Goal: Information Seeking & Learning: Learn about a topic

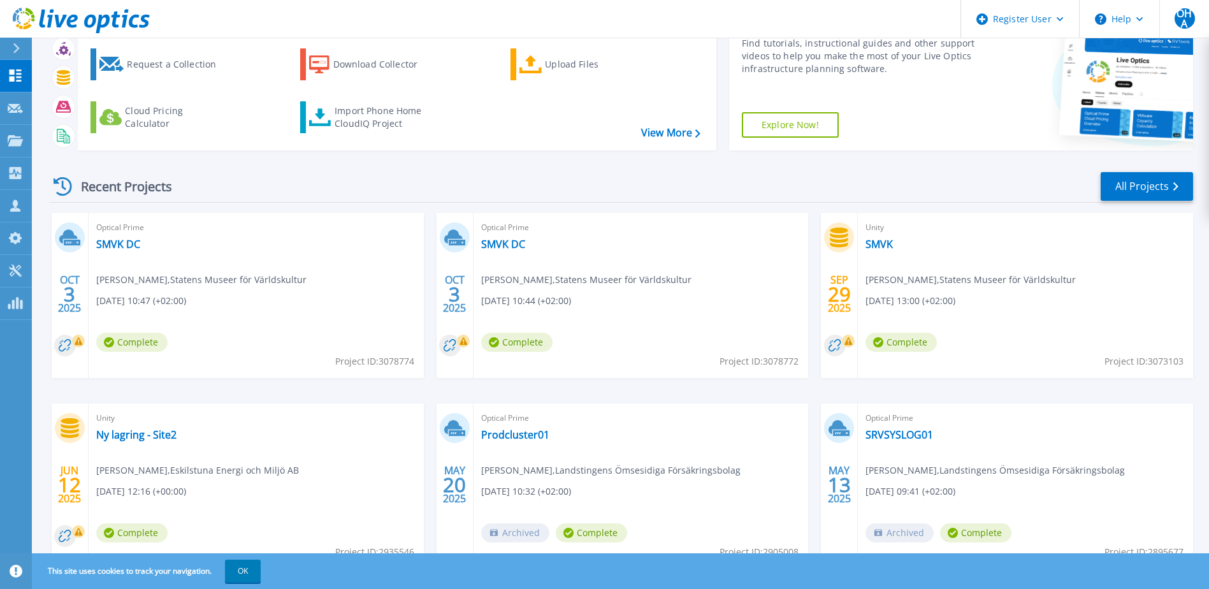
scroll to position [117, 0]
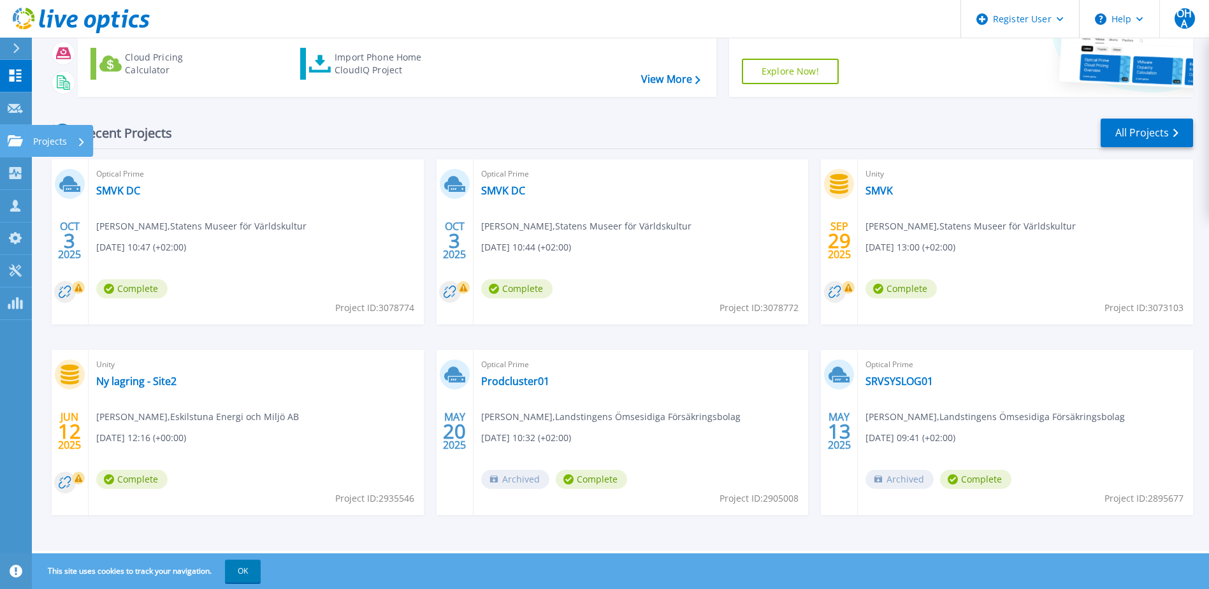
click at [21, 139] on icon at bounding box center [15, 140] width 15 height 11
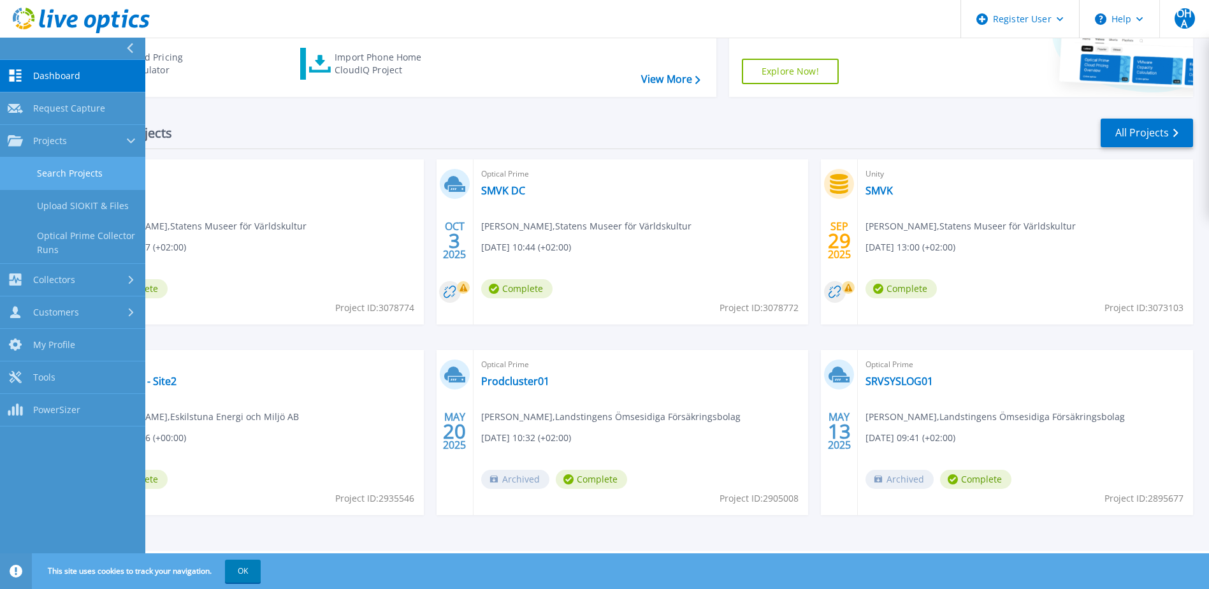
click at [76, 176] on link "Search Projects" at bounding box center [72, 173] width 145 height 33
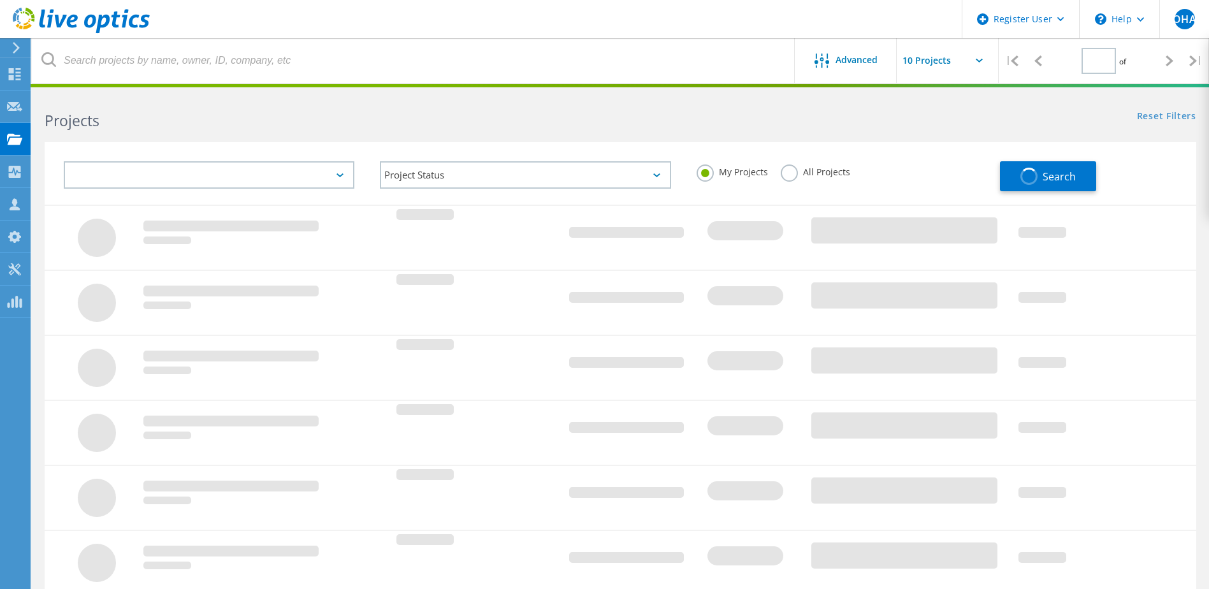
type input "1"
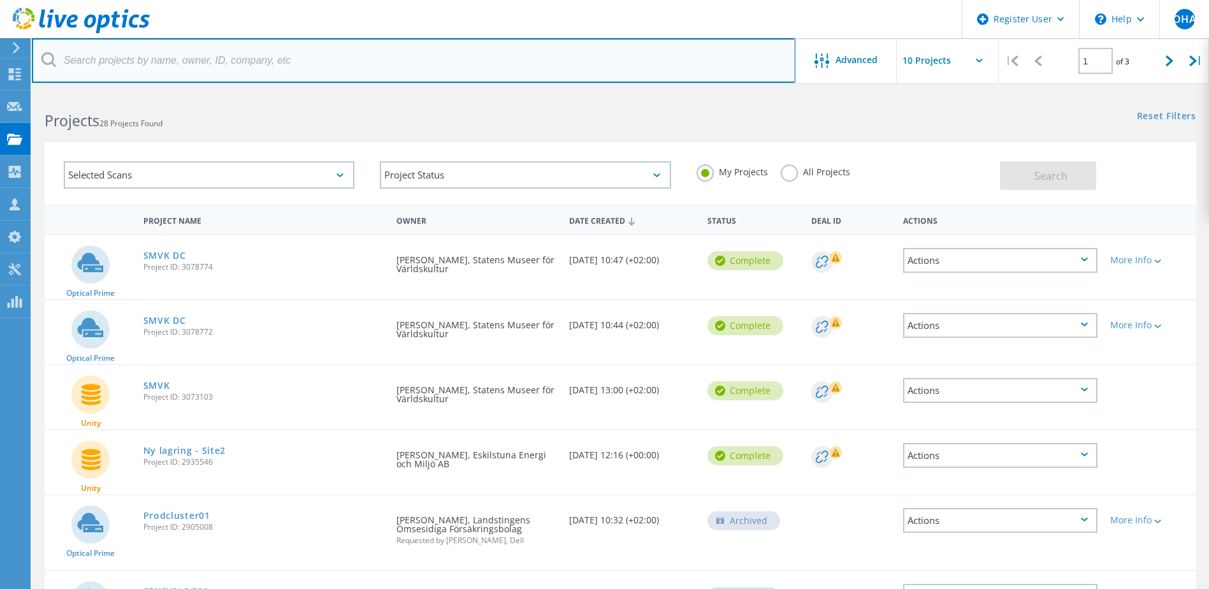
drag, startPoint x: 365, startPoint y: 54, endPoint x: 371, endPoint y: 52, distance: 6.5
click at [365, 52] on input "text" at bounding box center [414, 60] width 764 height 45
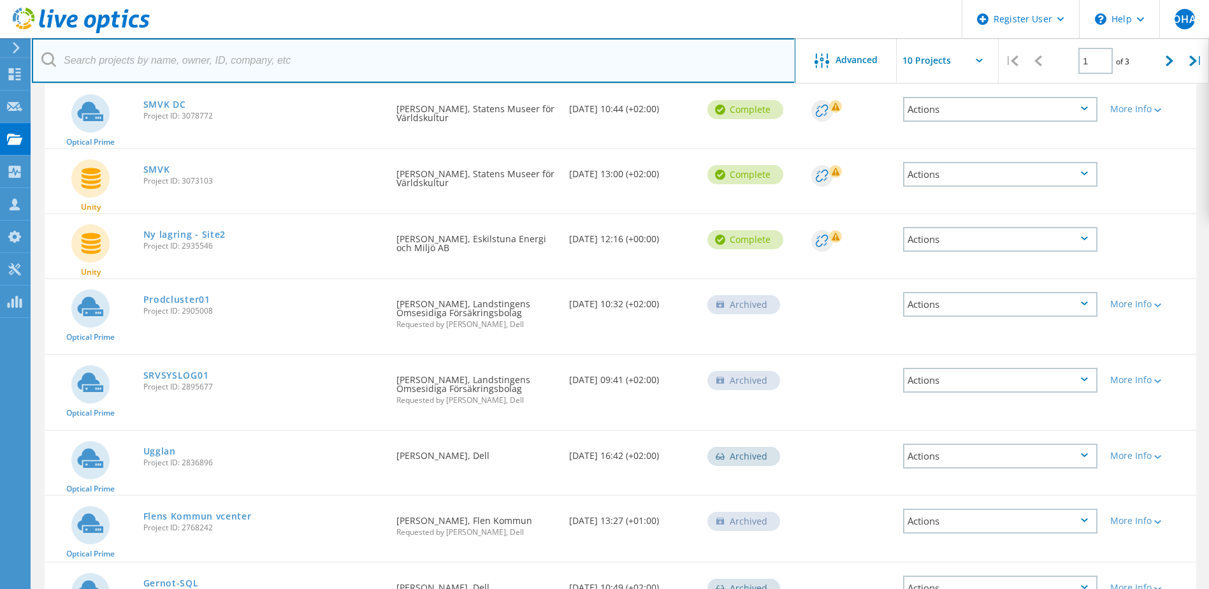
scroll to position [194, 0]
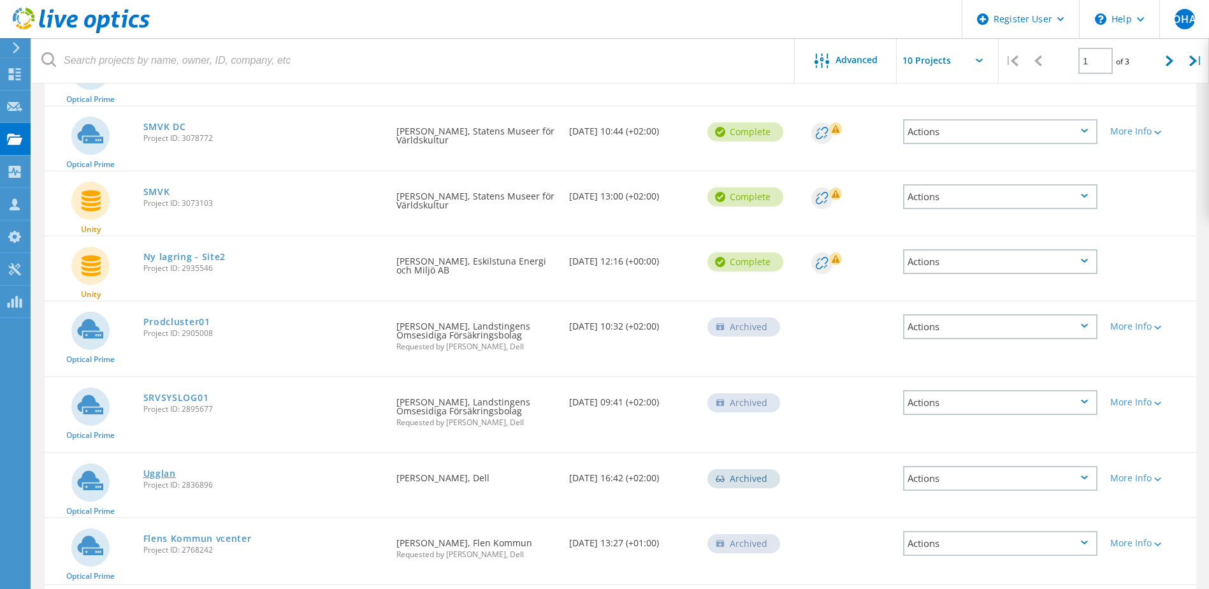
click at [159, 478] on link "Ugglan" at bounding box center [159, 473] width 33 height 9
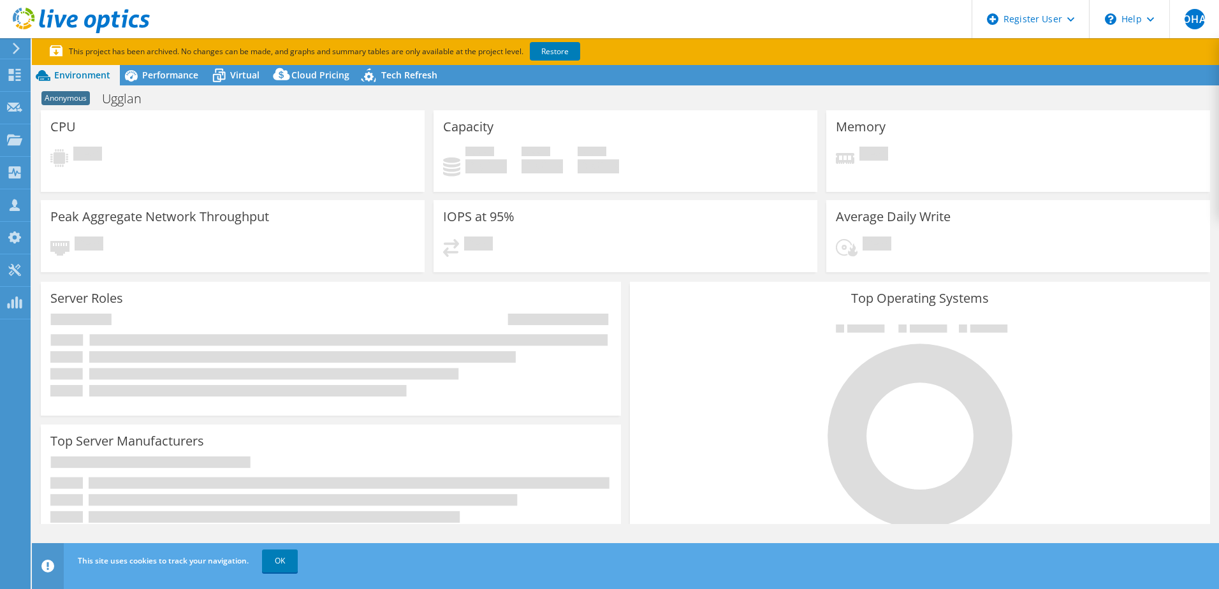
select select "USD"
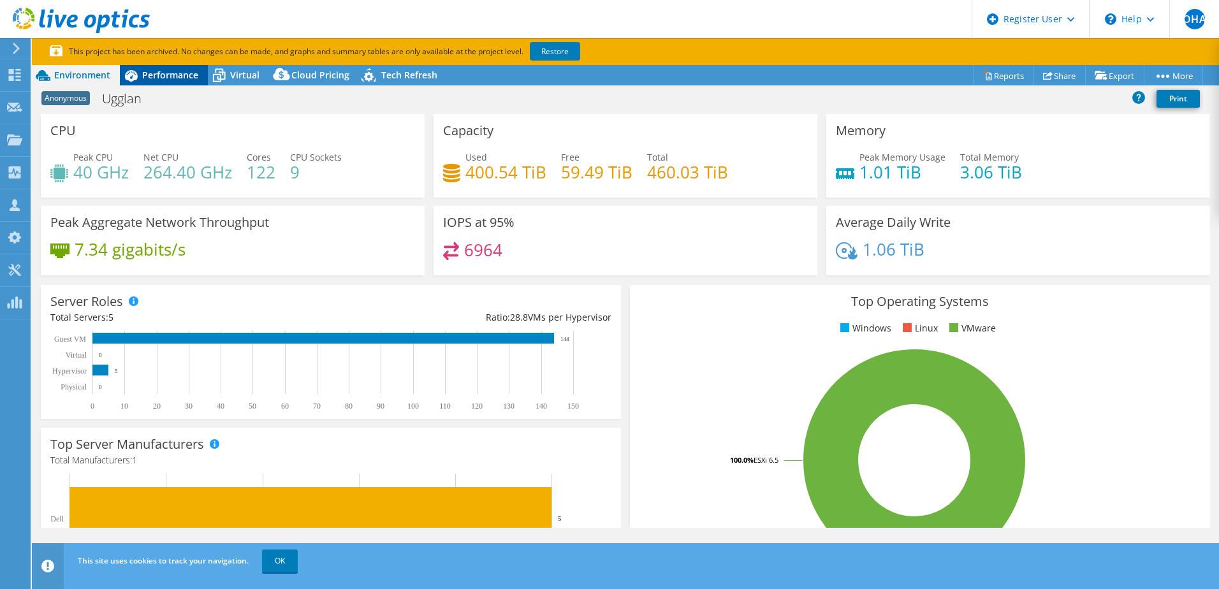
click at [159, 77] on span "Performance" at bounding box center [170, 75] width 56 height 12
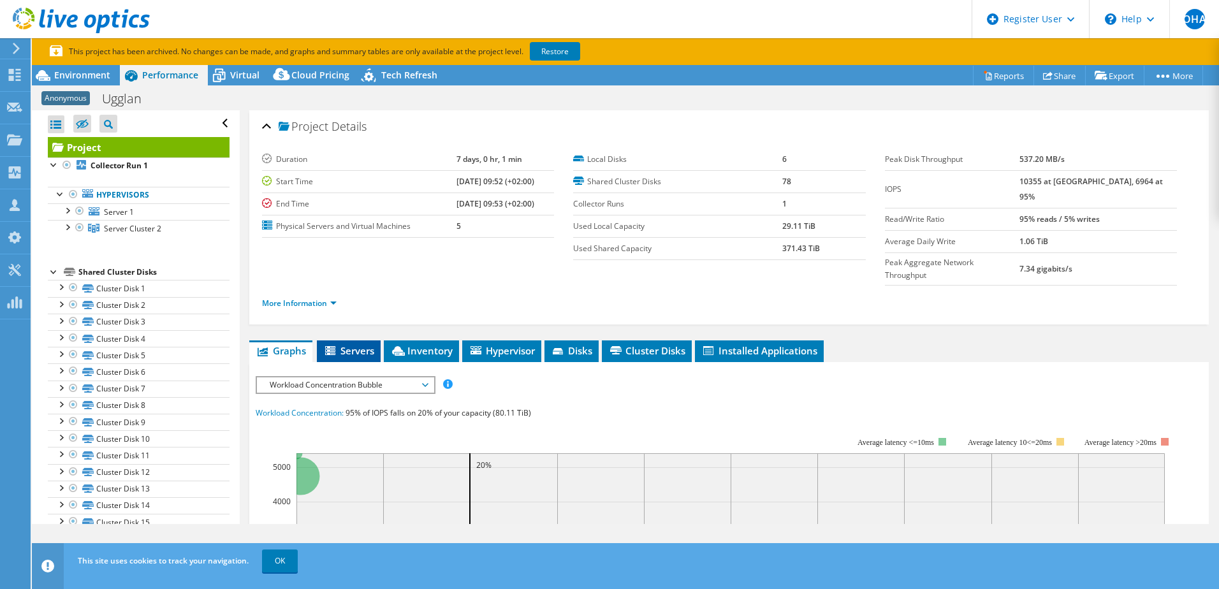
click at [354, 344] on span "Servers" at bounding box center [348, 350] width 51 height 13
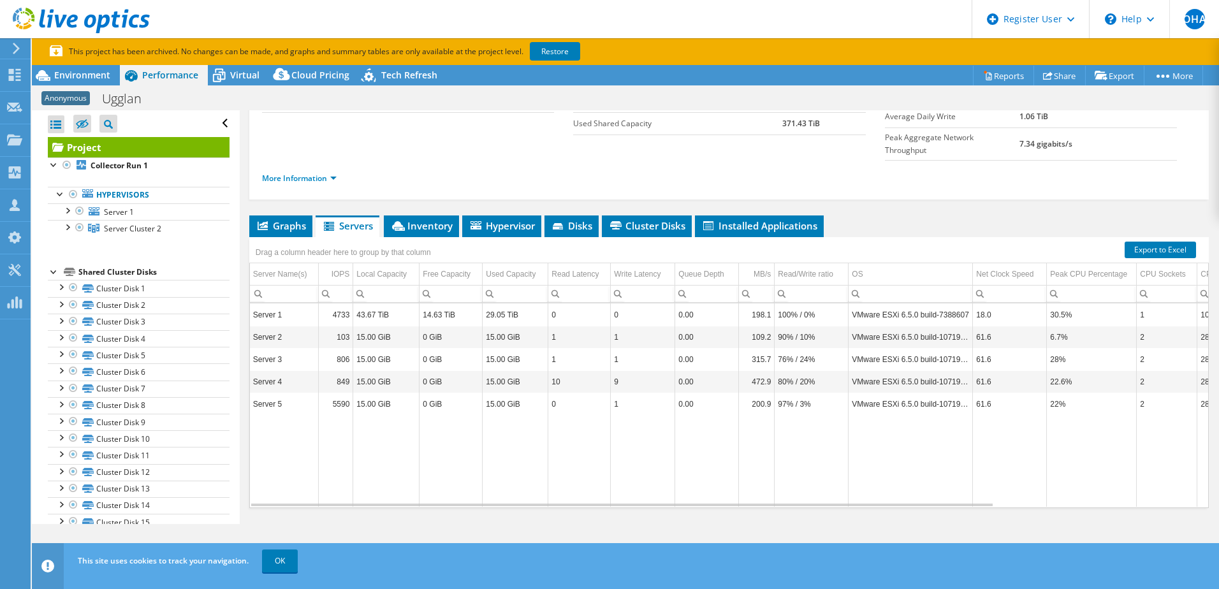
scroll to position [127, 0]
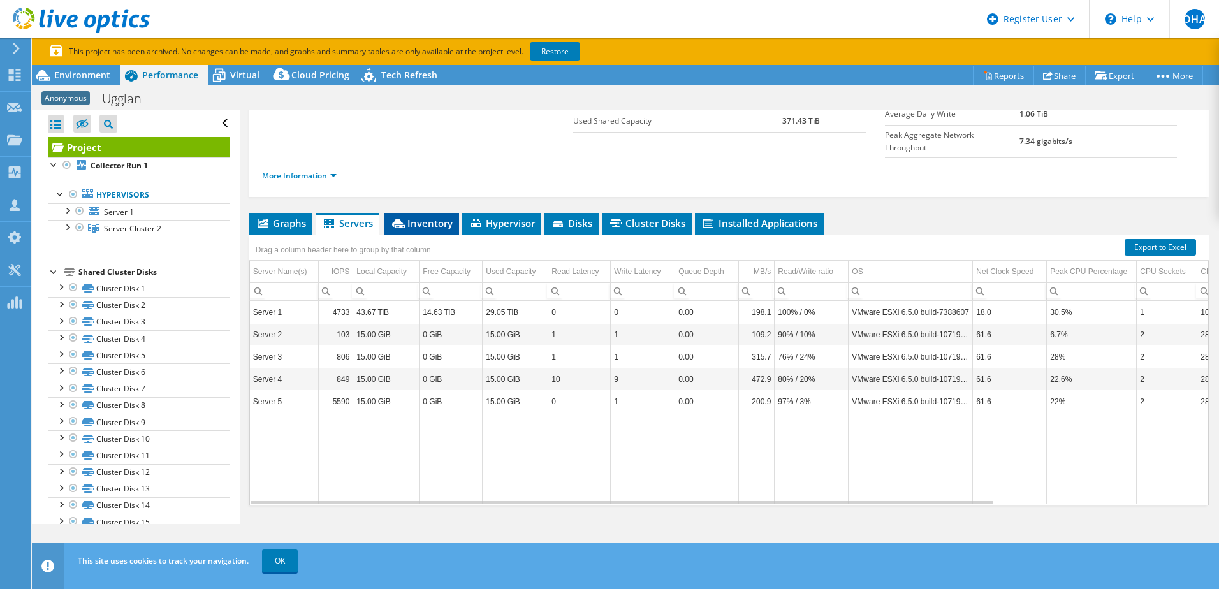
click at [438, 217] on span "Inventory" at bounding box center [421, 223] width 62 height 13
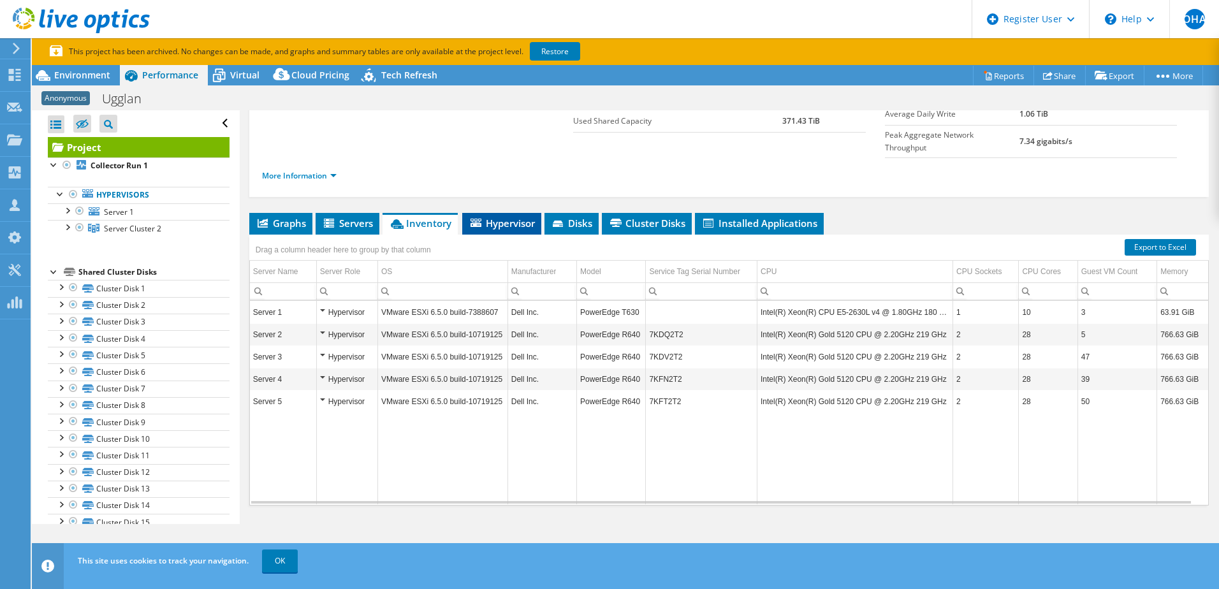
click at [529, 213] on li "Hypervisor" at bounding box center [501, 224] width 79 height 22
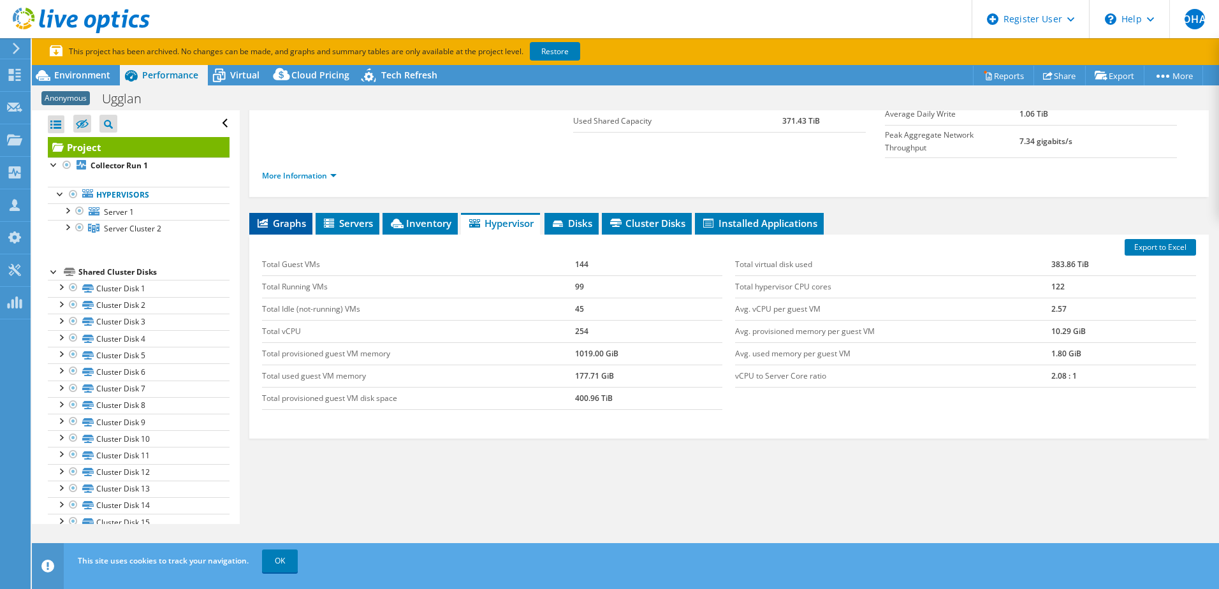
click at [275, 213] on li "Graphs" at bounding box center [280, 224] width 63 height 22
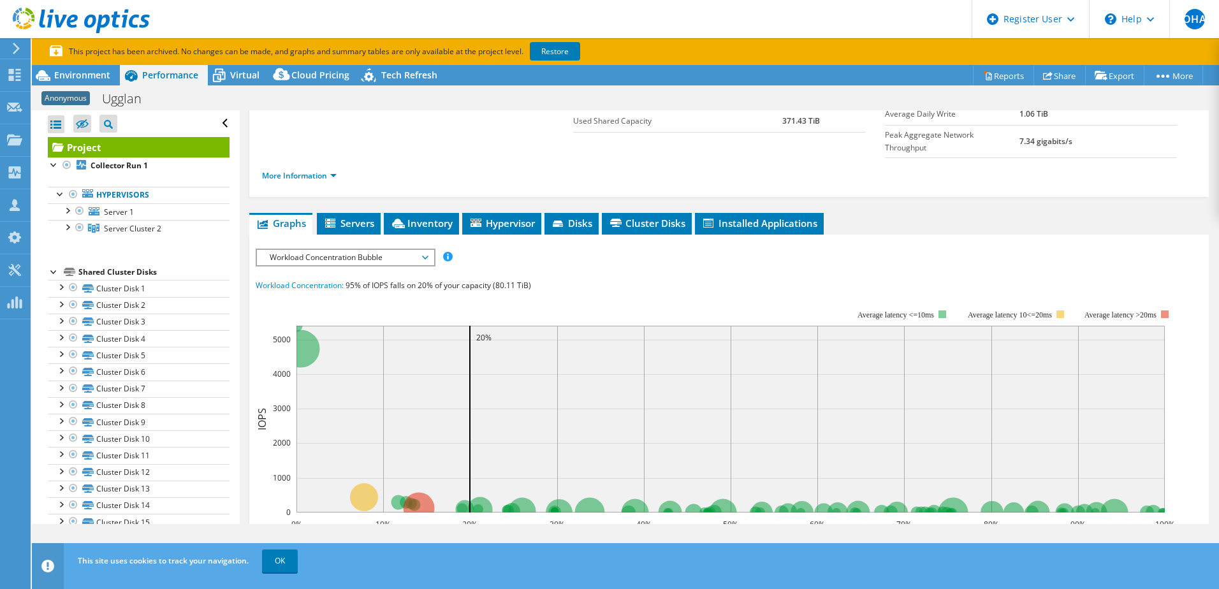
scroll to position [0, 0]
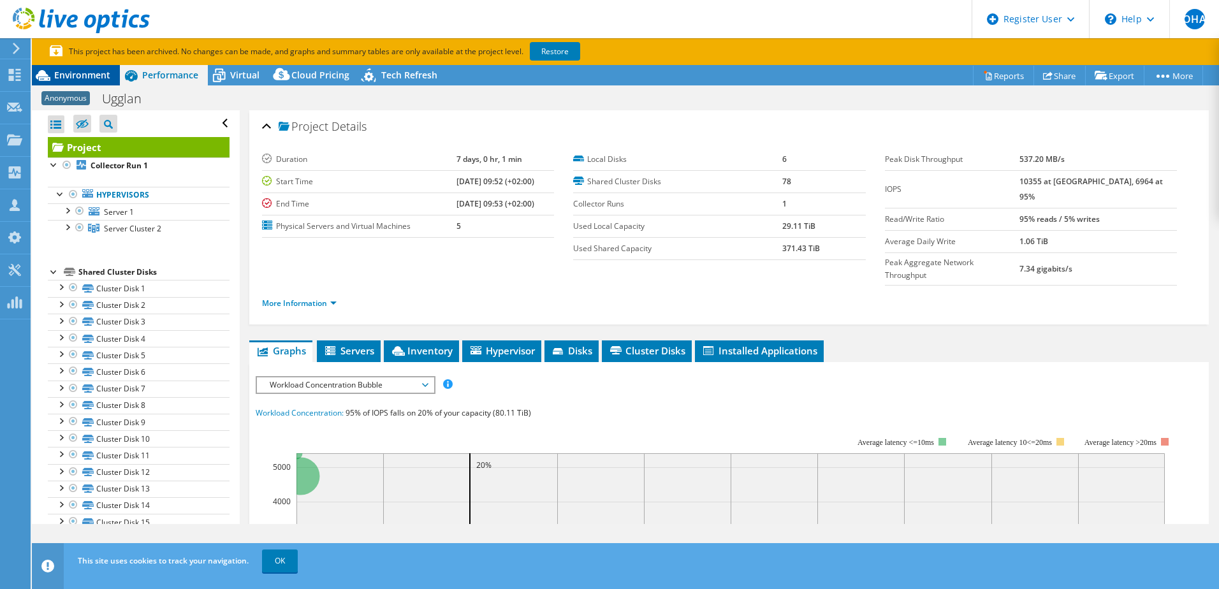
click at [65, 75] on span "Environment" at bounding box center [82, 75] width 56 height 12
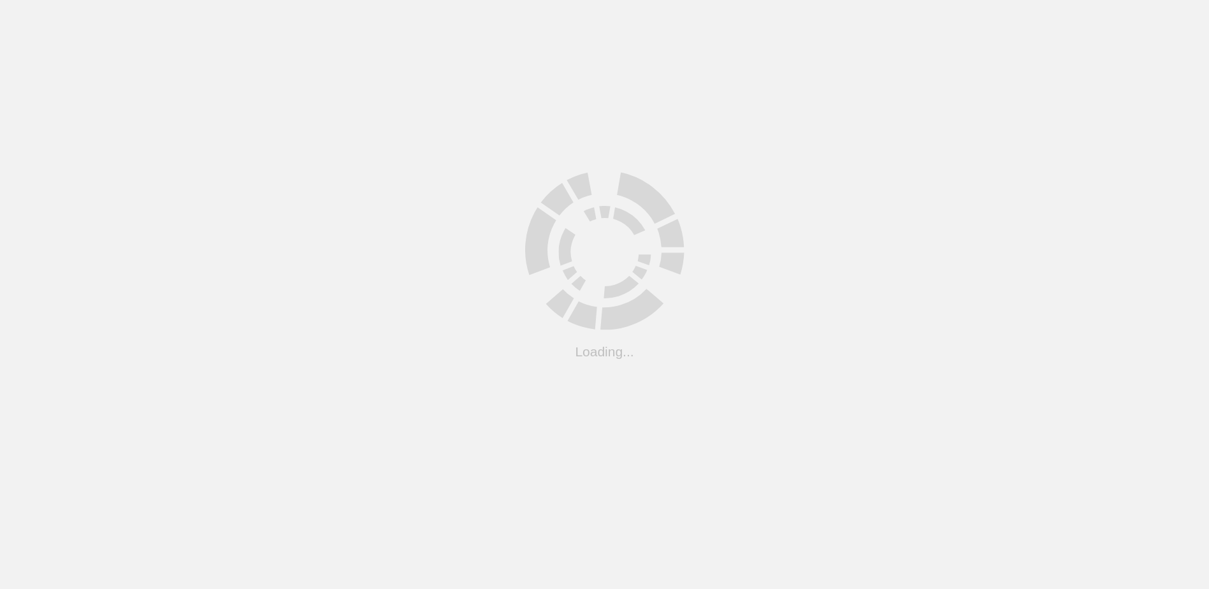
scroll to position [194, 0]
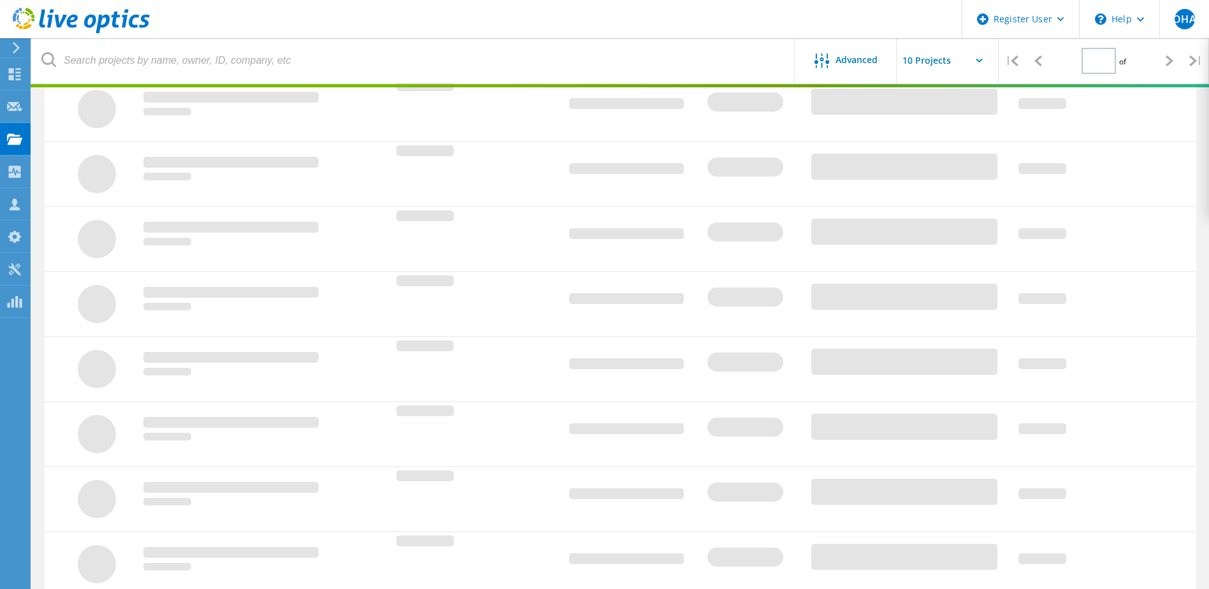
type input "1"
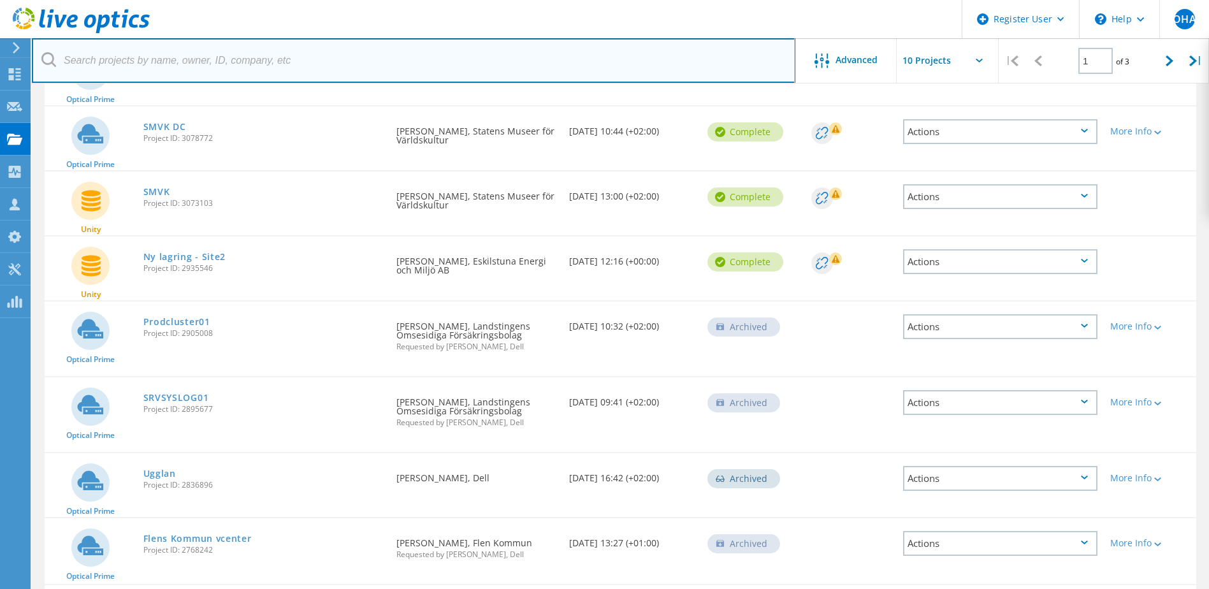
click at [508, 68] on input "text" at bounding box center [414, 60] width 764 height 45
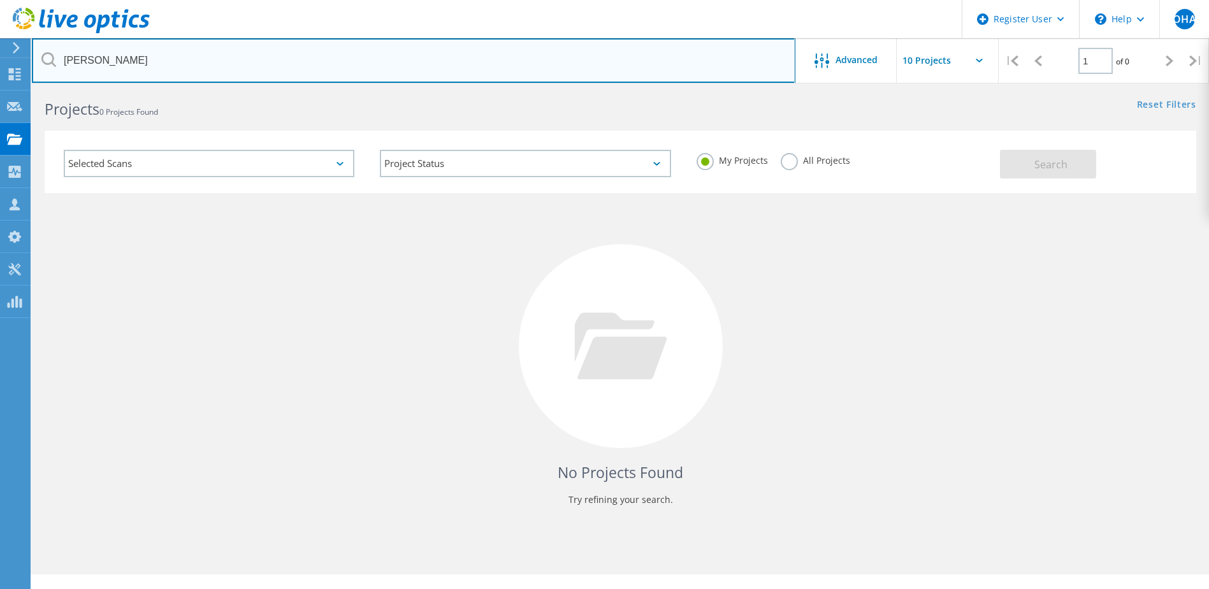
scroll to position [0, 0]
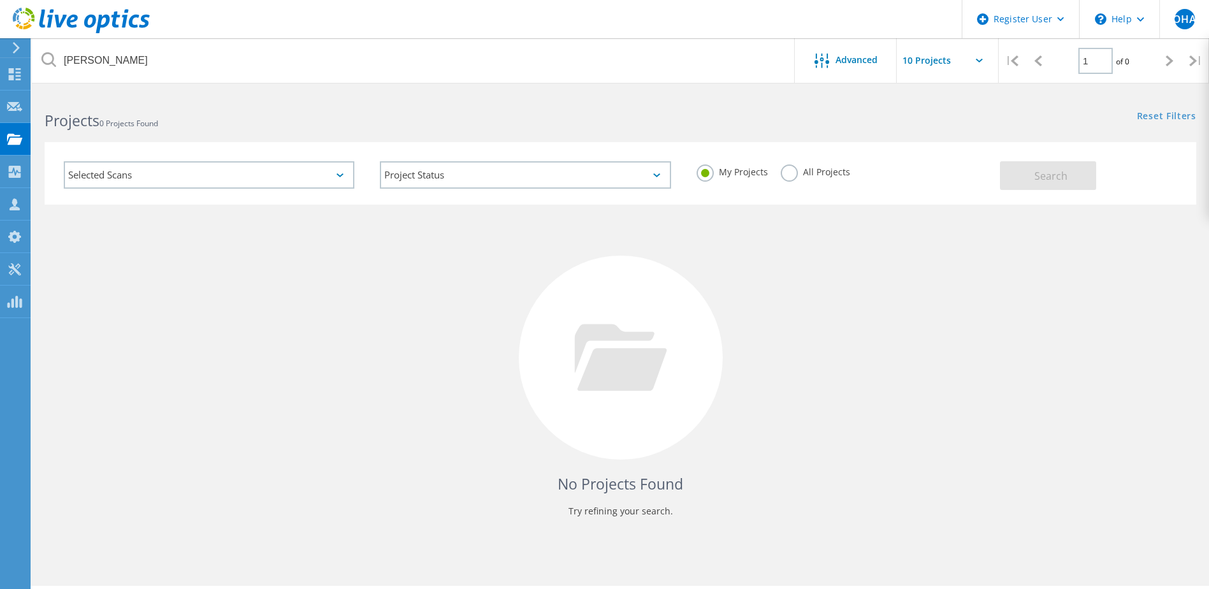
click at [796, 172] on label "All Projects" at bounding box center [815, 170] width 69 height 12
click at [0, 0] on input "All Projects" at bounding box center [0, 0] width 0 height 0
click at [1016, 175] on button "Search" at bounding box center [1048, 175] width 96 height 29
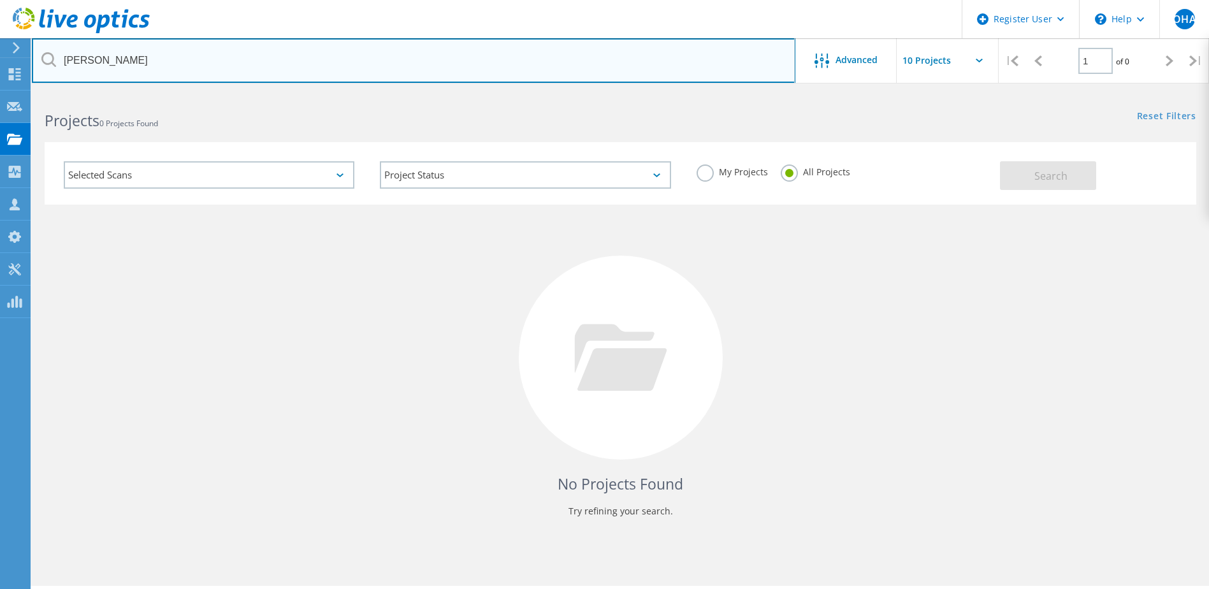
drag, startPoint x: 198, startPoint y: 66, endPoint x: 45, endPoint y: 51, distance: 154.4
click at [47, 51] on input "kährs" at bounding box center [414, 60] width 764 height 45
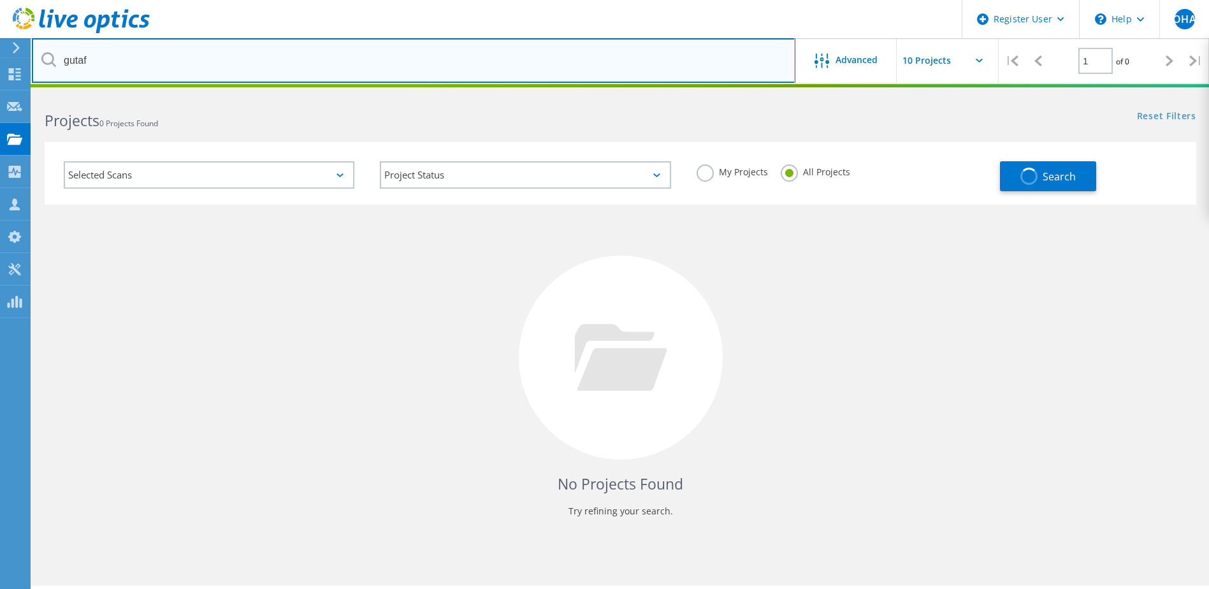
click at [76, 59] on input "gutaf" at bounding box center [414, 60] width 764 height 45
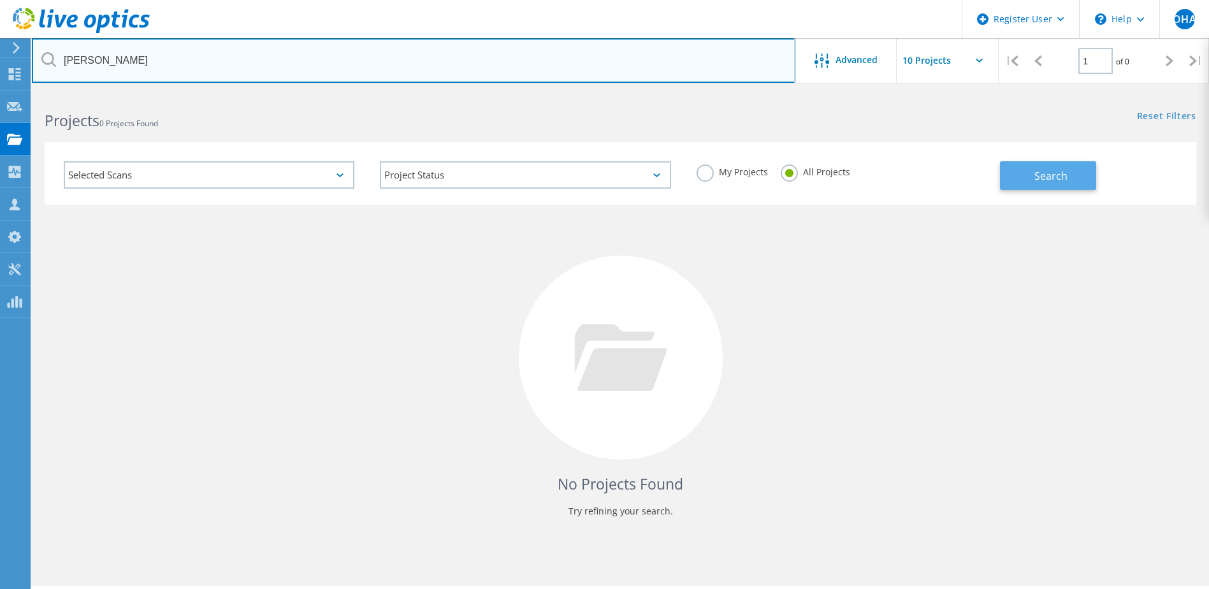
type input "gustaf"
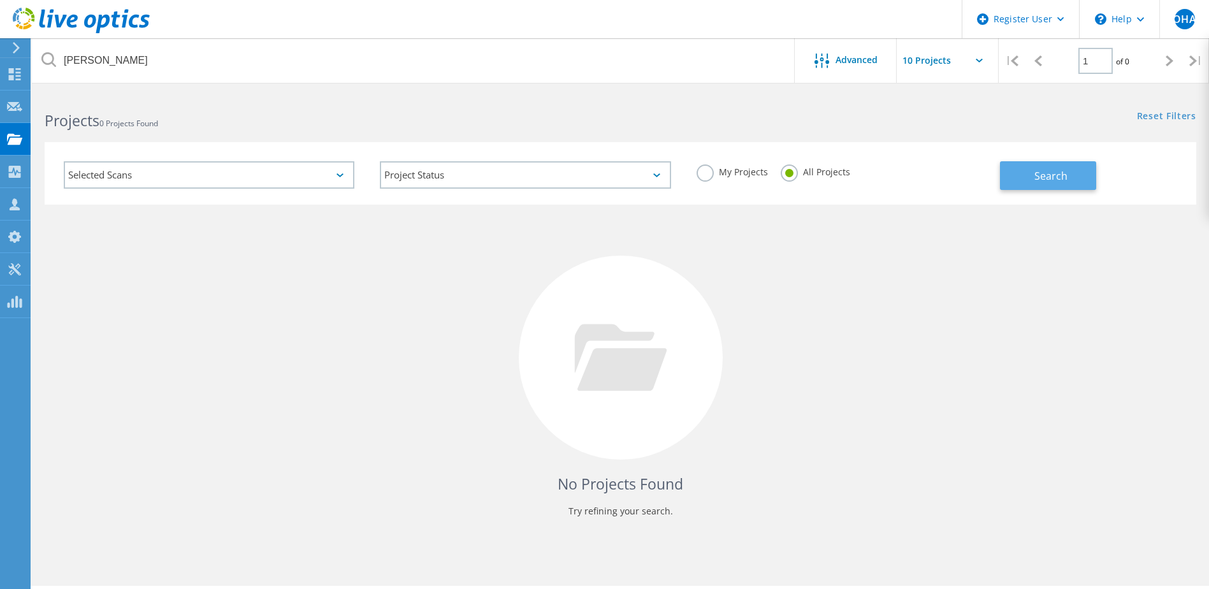
click at [1047, 187] on button "Search" at bounding box center [1048, 175] width 96 height 29
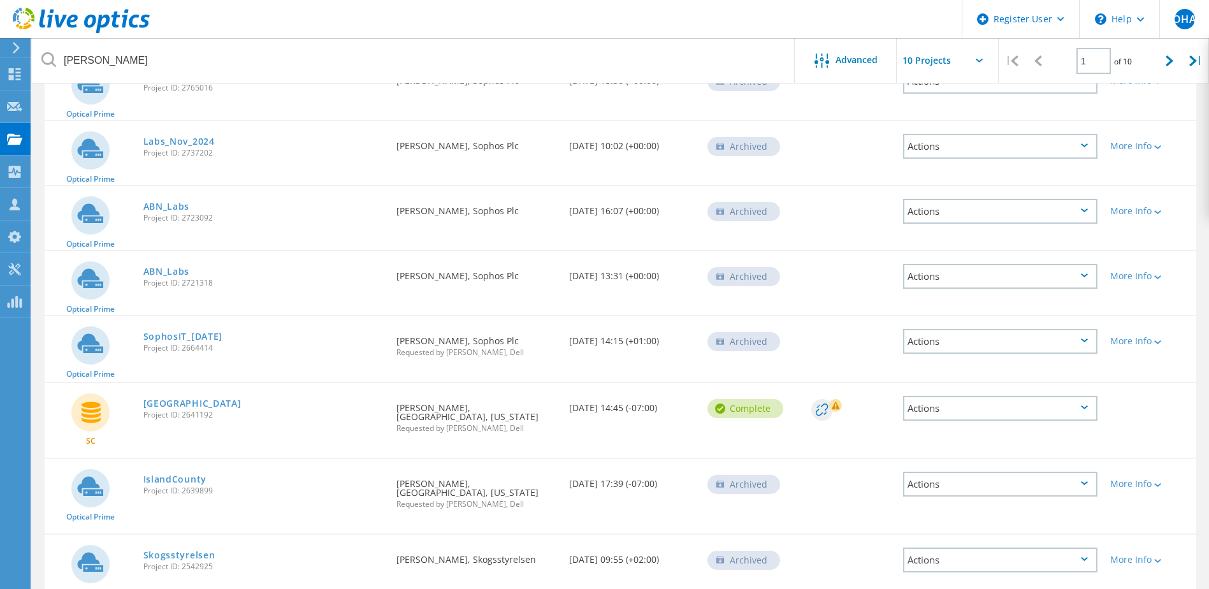
scroll to position [379, 0]
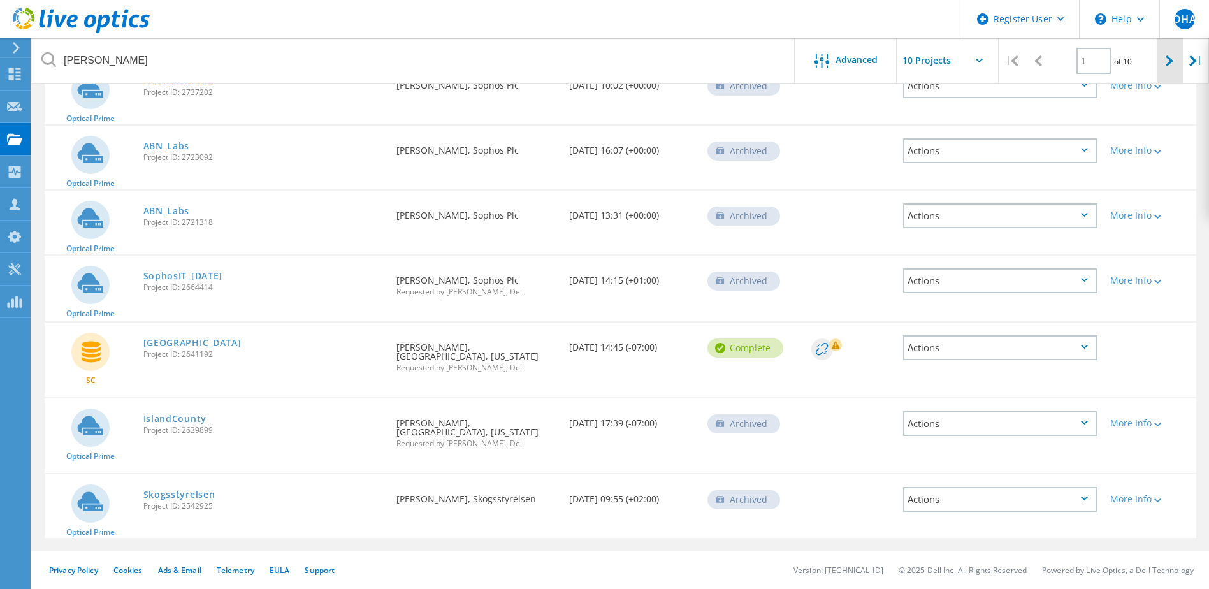
click at [1166, 59] on icon at bounding box center [1170, 60] width 8 height 11
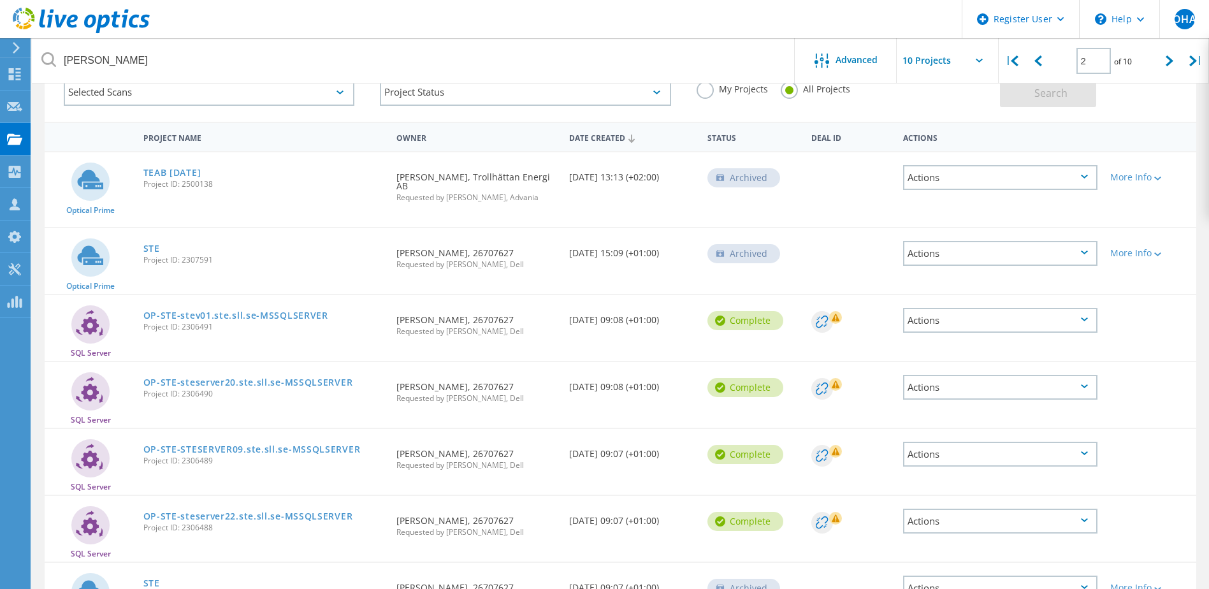
scroll to position [61, 0]
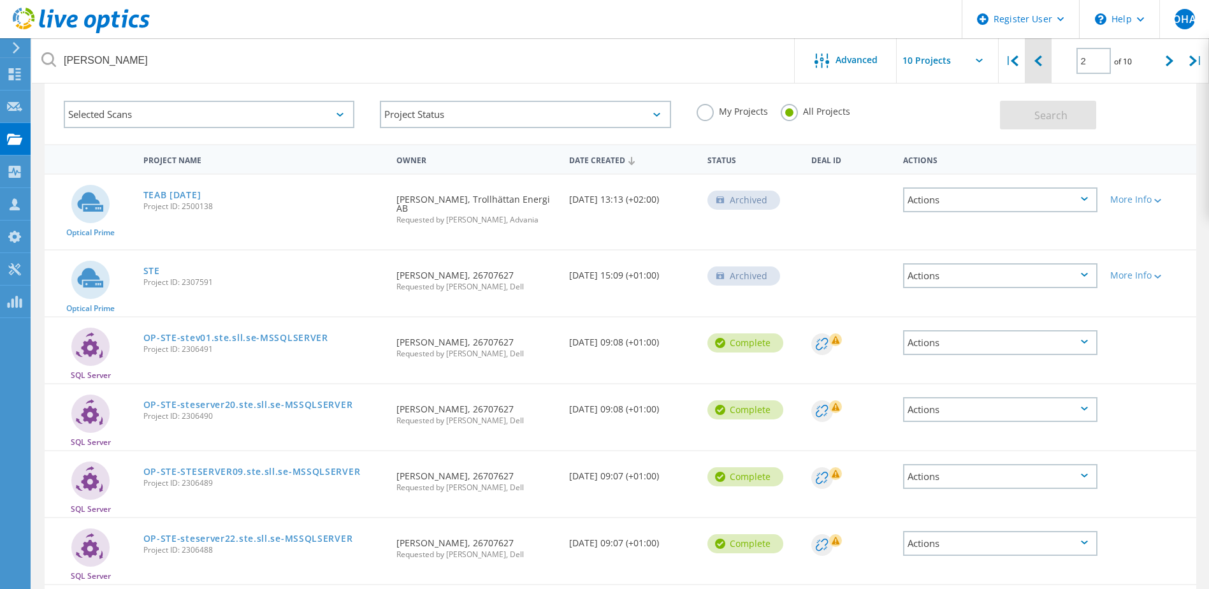
click at [1035, 64] on icon at bounding box center [1039, 60] width 8 height 11
type input "1"
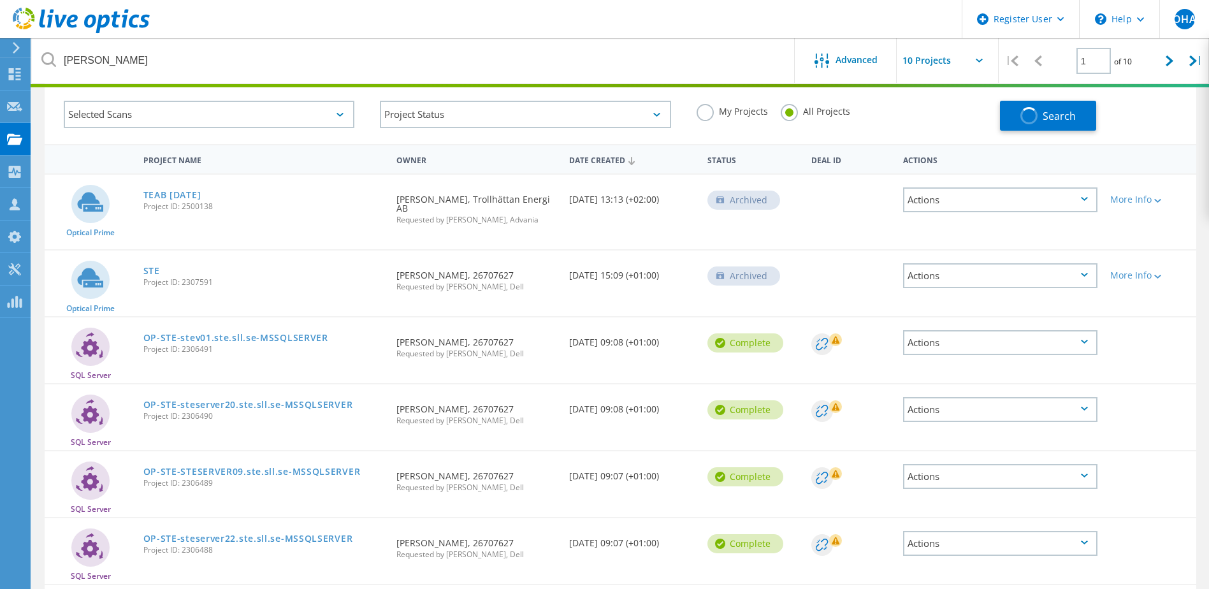
click at [629, 158] on div "Date Created" at bounding box center [632, 159] width 138 height 24
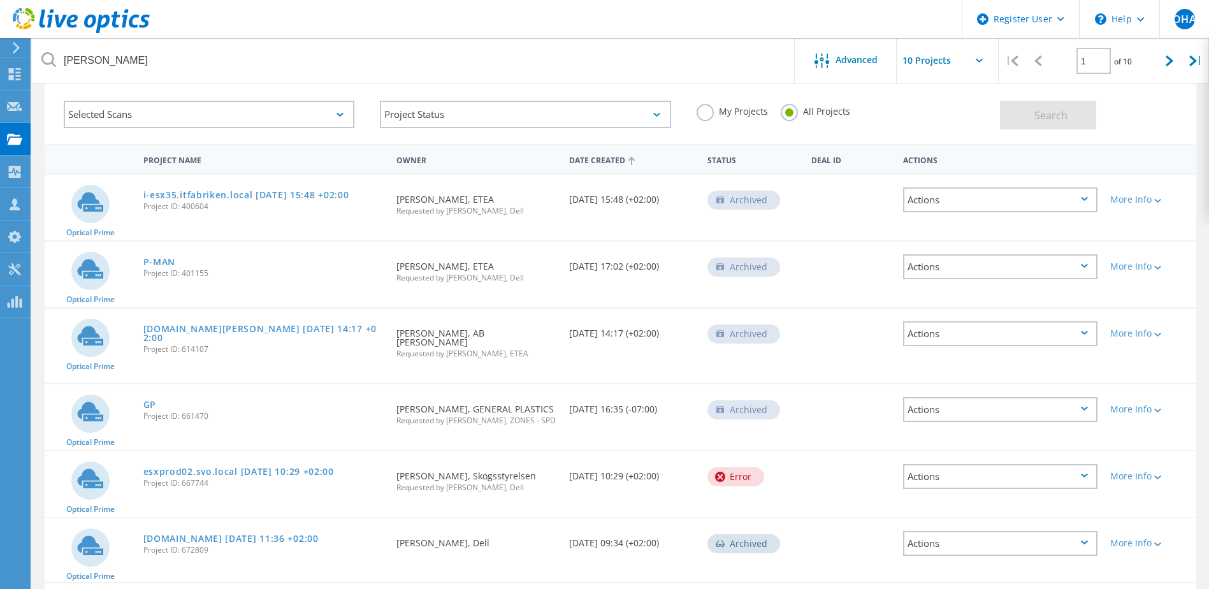
click at [608, 159] on div "Date Created" at bounding box center [632, 159] width 138 height 24
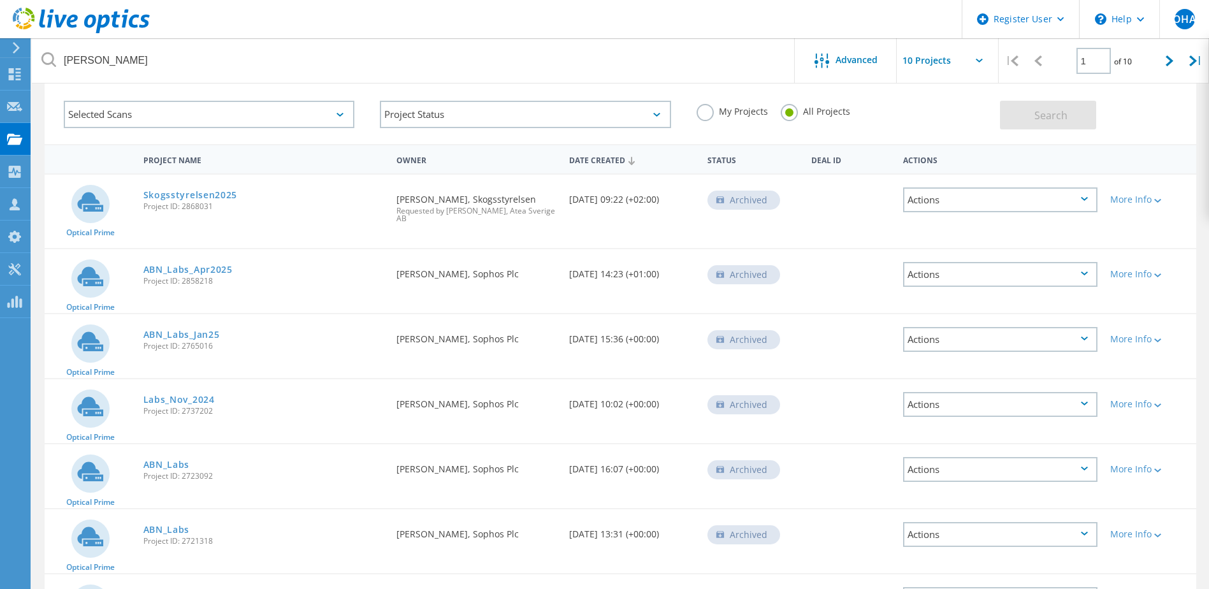
click at [619, 160] on div "Date Created" at bounding box center [632, 159] width 138 height 24
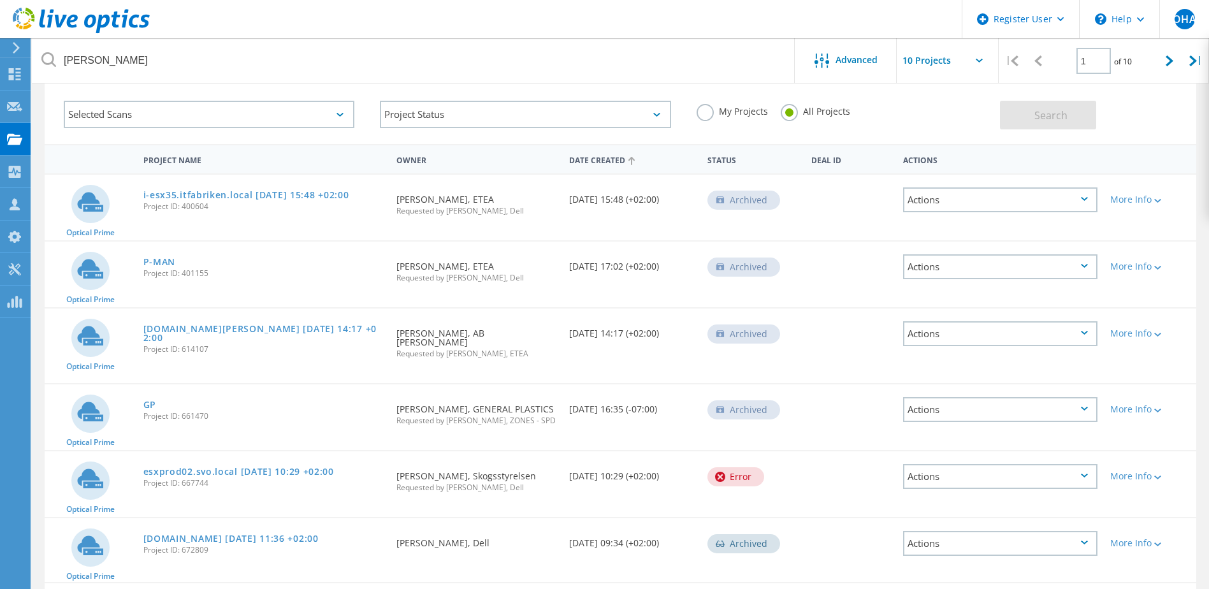
drag, startPoint x: 545, startPoint y: 332, endPoint x: 476, endPoint y: 335, distance: 69.5
click at [476, 335] on div "Requested By Håkan Appelqvist, AB Gustaf Kähr Requested by Stefan Svensson, ETEA" at bounding box center [476, 340] width 173 height 62
drag, startPoint x: 476, startPoint y: 335, endPoint x: 485, endPoint y: 333, distance: 9.6
copy div "AB [PERSON_NAME]"
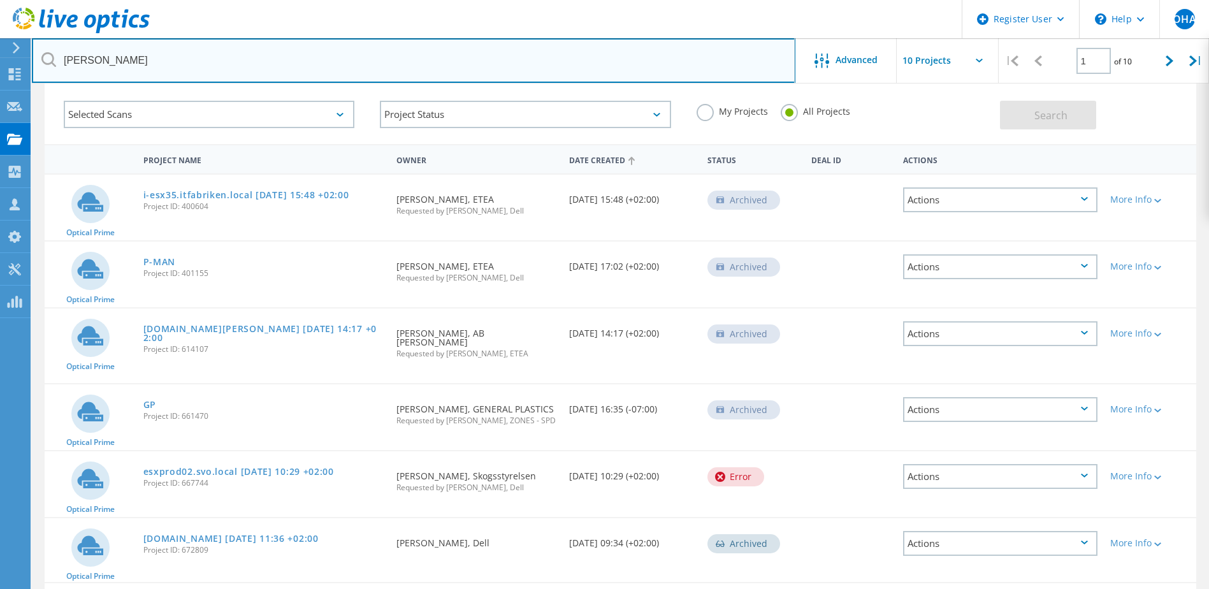
click at [245, 57] on input "gustaf" at bounding box center [414, 60] width 764 height 45
click at [245, 58] on input "gustaf" at bounding box center [414, 60] width 764 height 45
paste input "AB [PERSON_NAME]"
type input "AB [PERSON_NAME]"
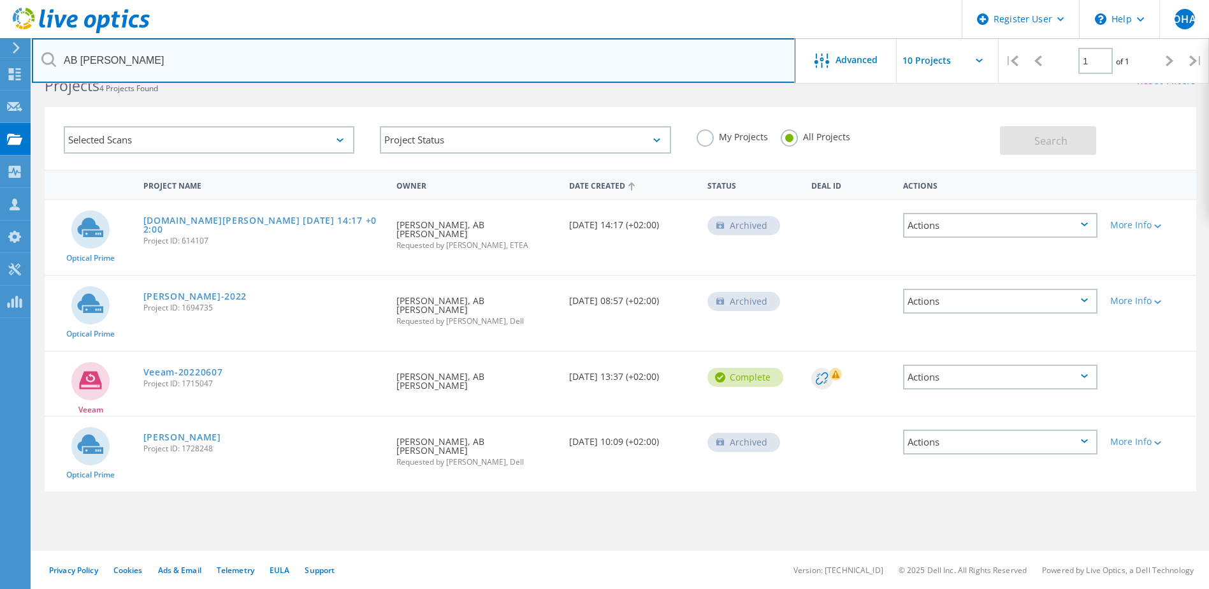
scroll to position [35, 0]
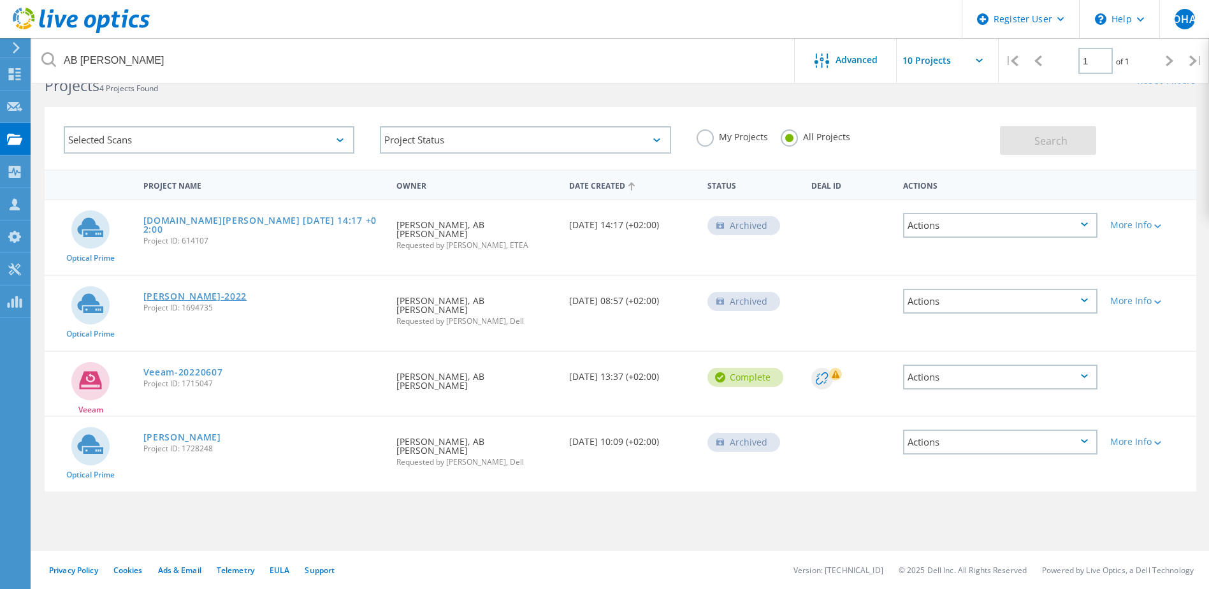
click at [184, 292] on link "KAHRS-2022" at bounding box center [195, 296] width 104 height 9
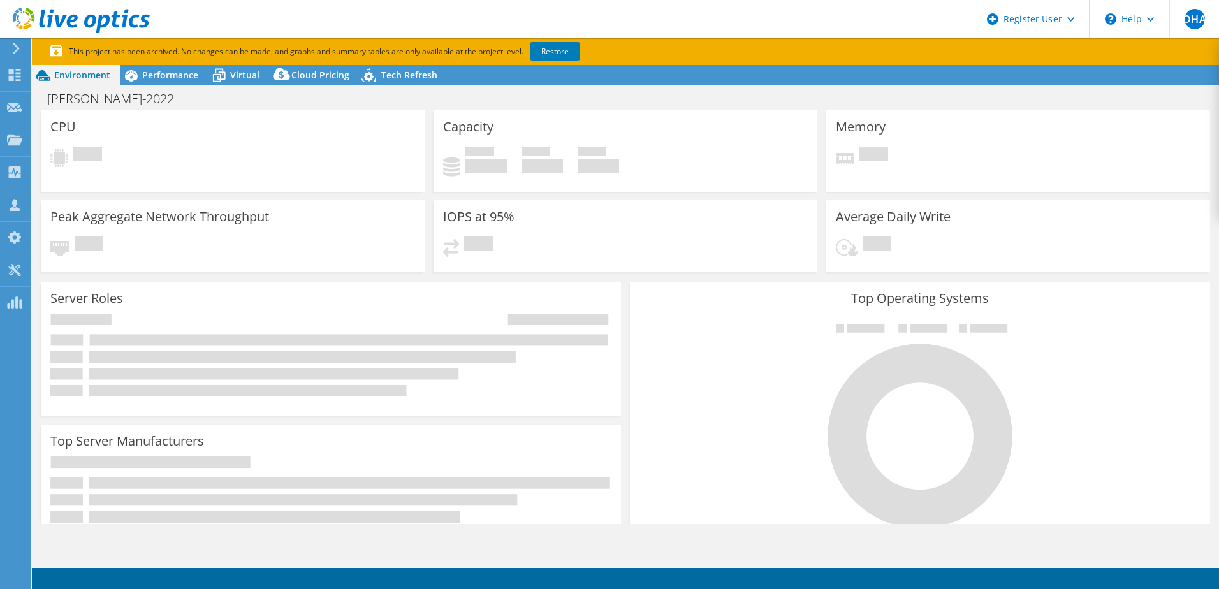
select select "EUFrankfurt"
select select "USD"
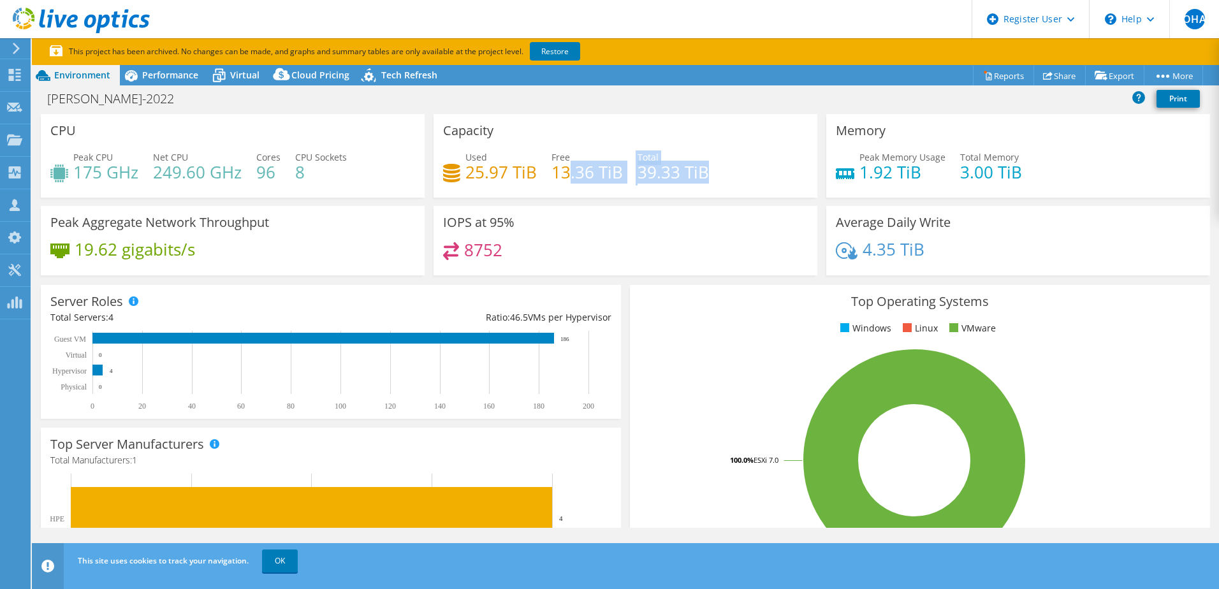
drag, startPoint x: 727, startPoint y: 174, endPoint x: 564, endPoint y: 183, distance: 163.4
click at [564, 183] on div "Used 25.97 TiB Free 13.36 TiB Total 39.33 TiB" at bounding box center [625, 170] width 365 height 41
drag, startPoint x: 564, startPoint y: 183, endPoint x: 533, endPoint y: 199, distance: 35.1
click at [533, 199] on div "Capacity Used 25.97 TiB Free 13.36 TiB Total 39.33 TiB" at bounding box center [625, 160] width 393 height 92
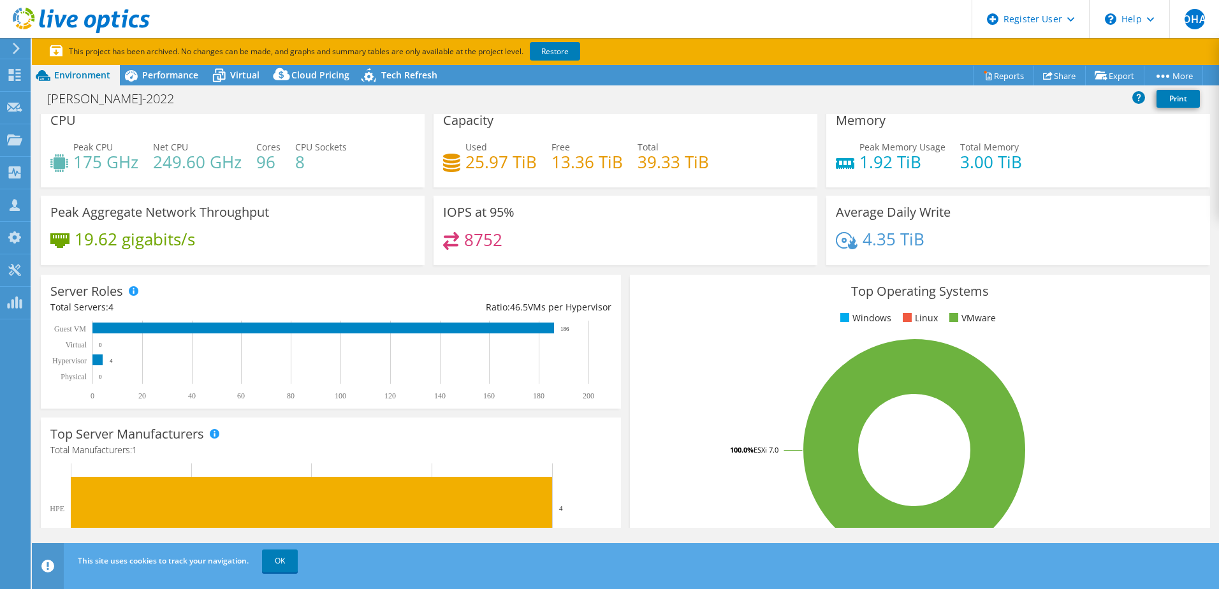
scroll to position [138, 0]
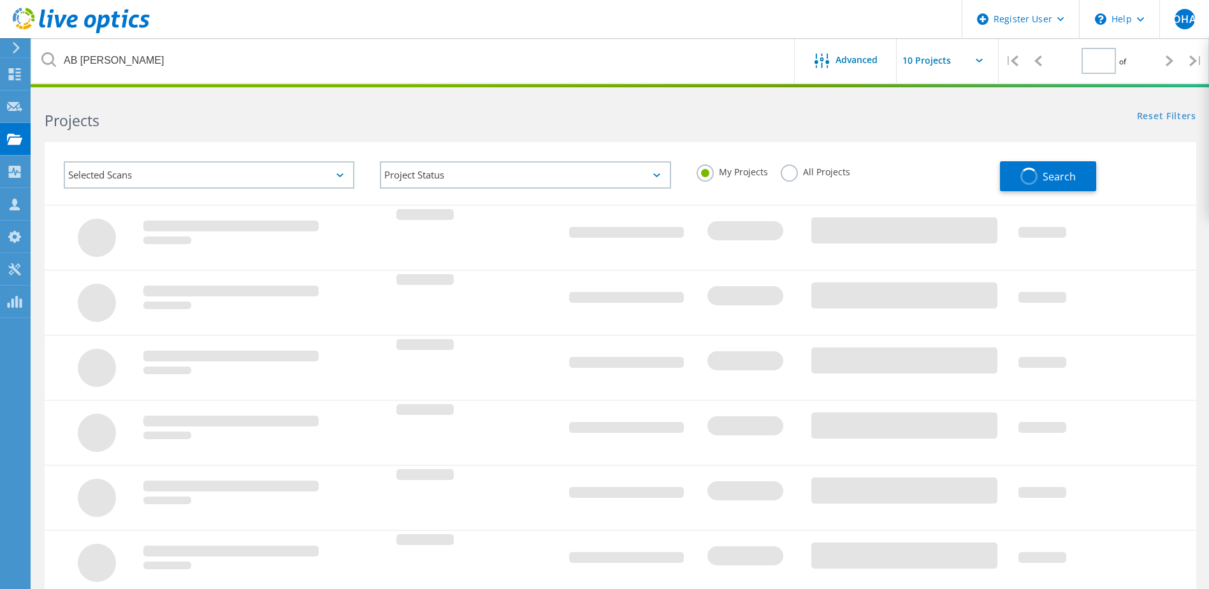
type input "1"
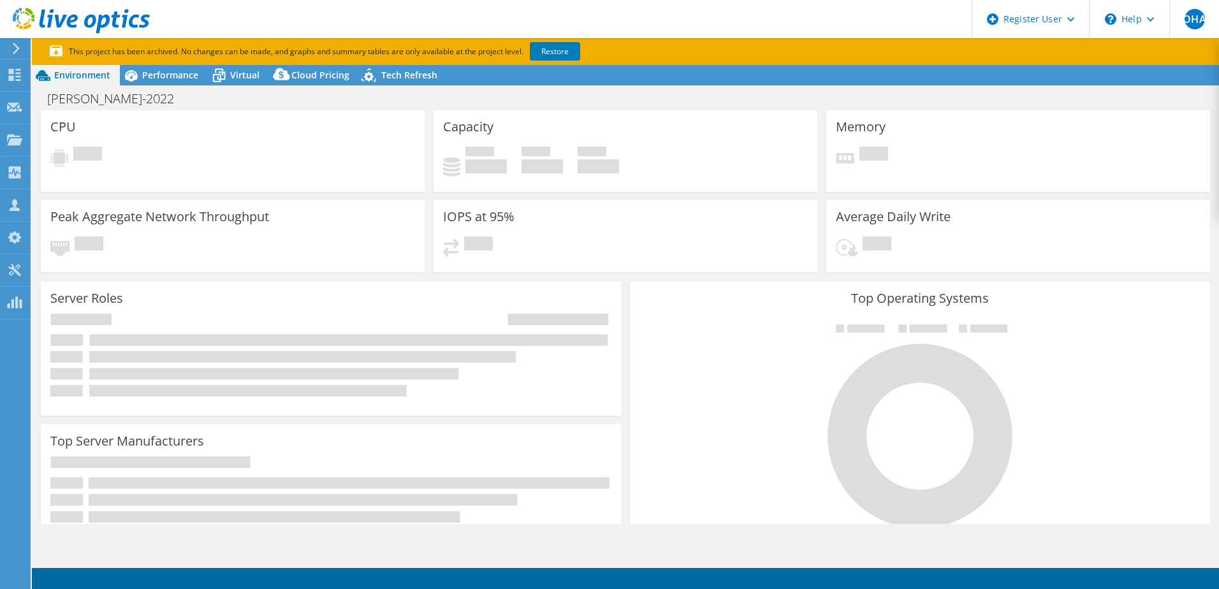
select select "EUFrankfurt"
select select "USD"
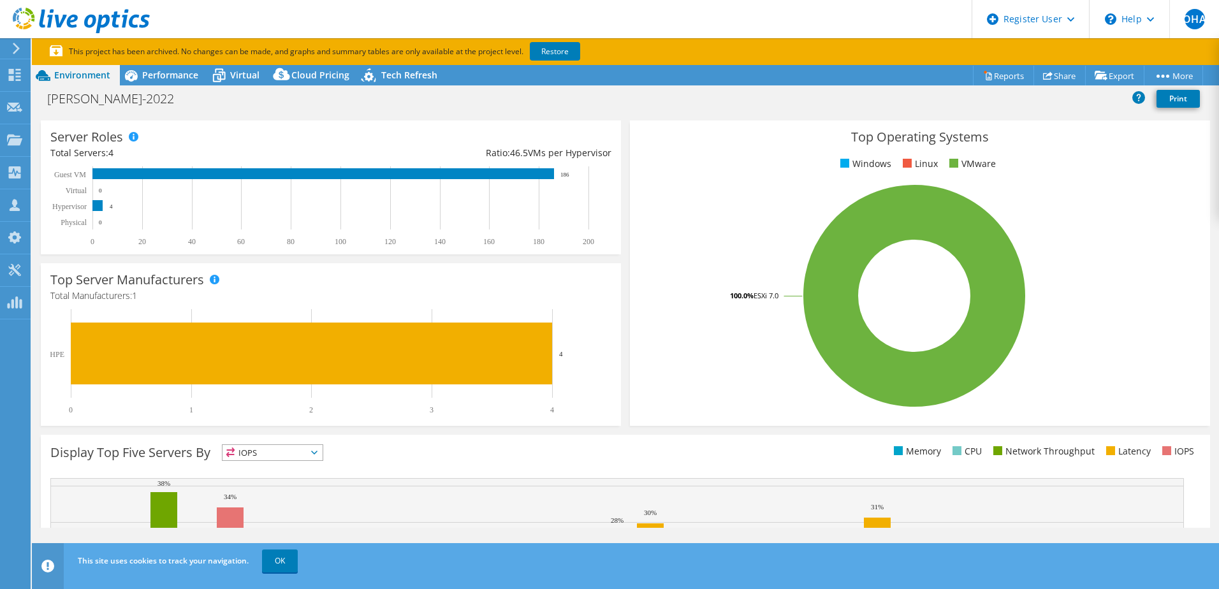
scroll to position [329, 0]
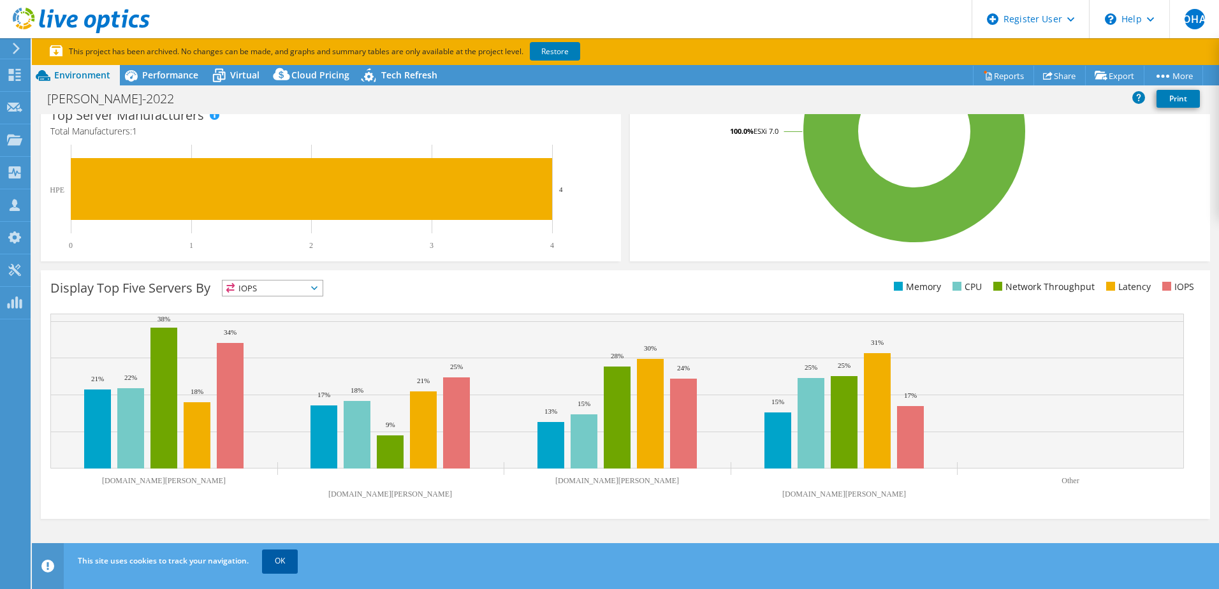
click at [277, 558] on link "OK" at bounding box center [280, 561] width 36 height 23
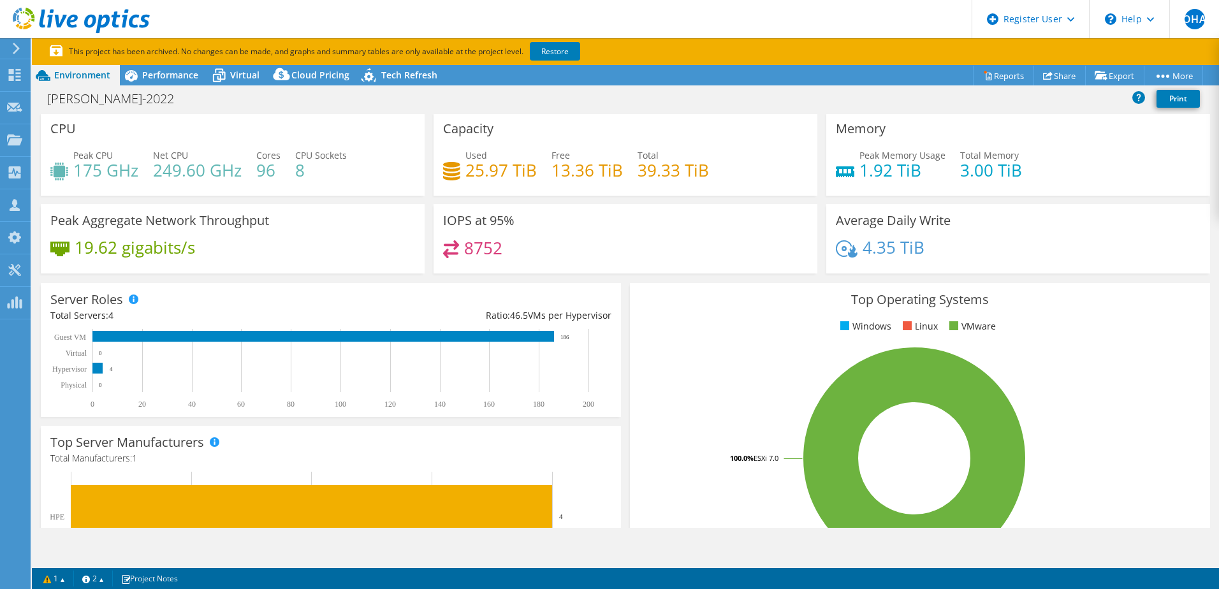
scroll to position [0, 0]
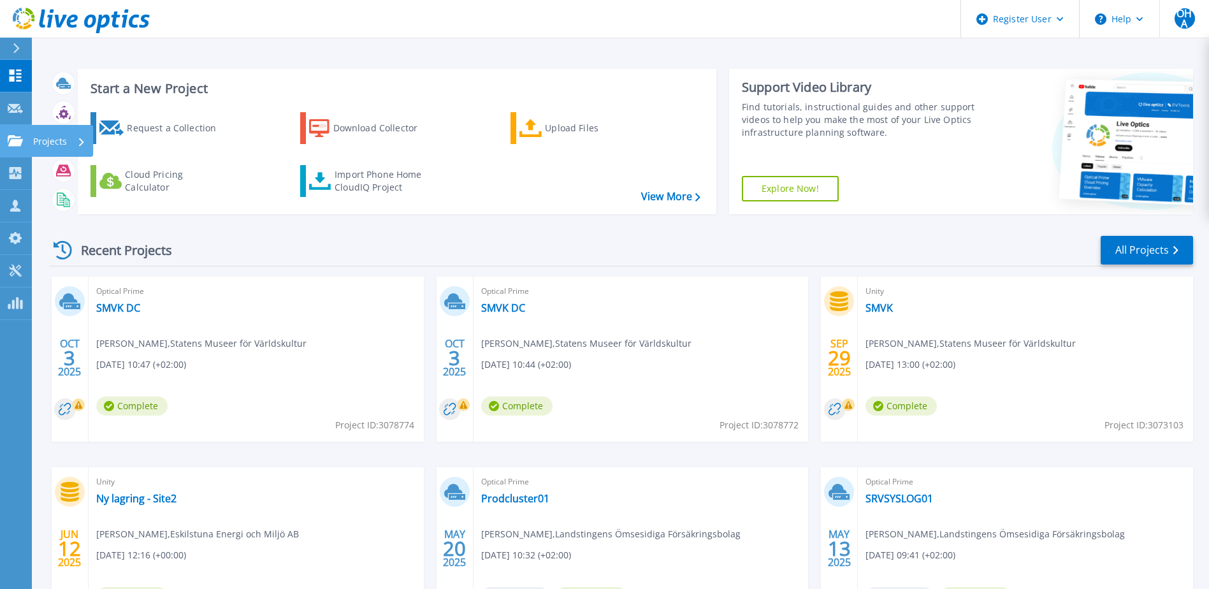
click at [22, 135] on div at bounding box center [15, 140] width 15 height 11
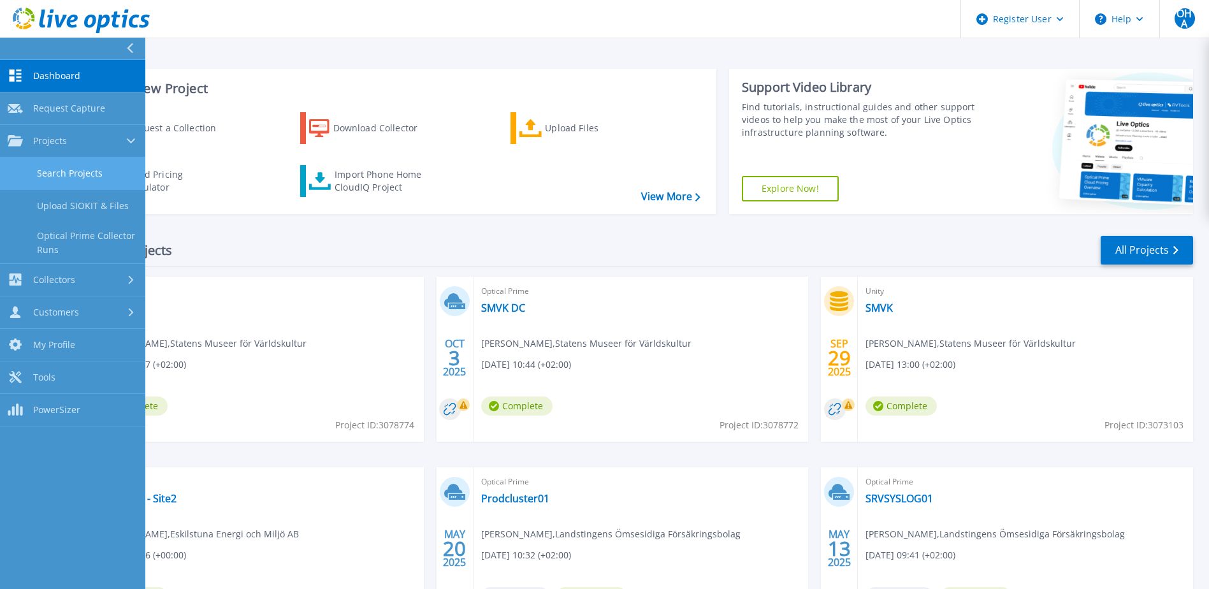
click at [112, 177] on link "Search Projects" at bounding box center [72, 173] width 145 height 33
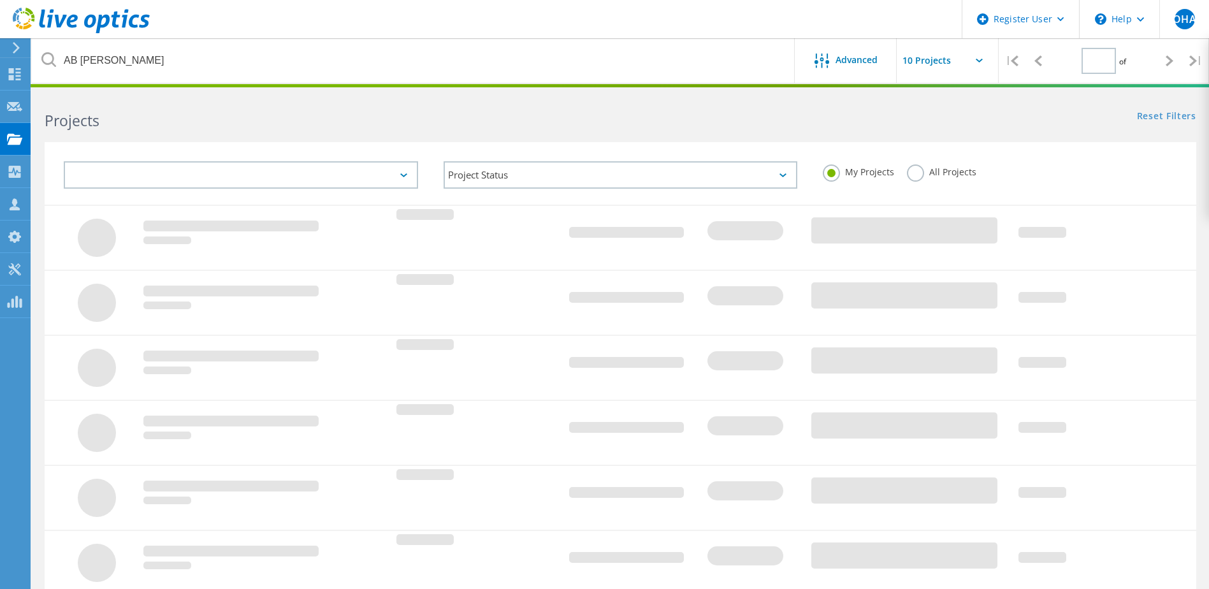
type input "1"
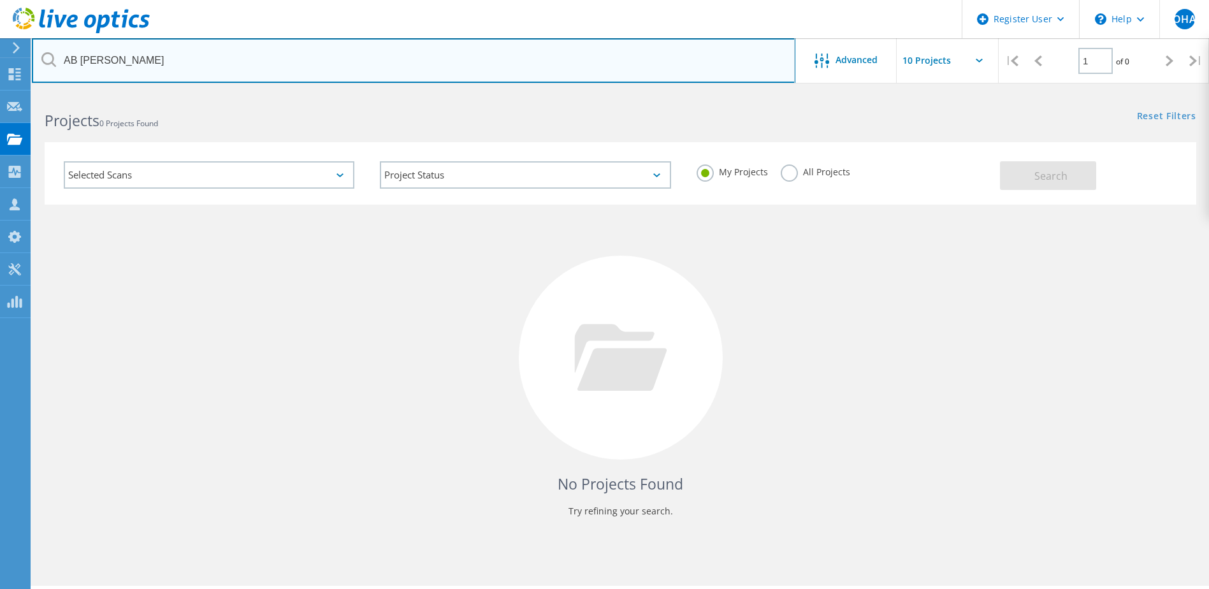
click at [379, 58] on input "AB [PERSON_NAME]" at bounding box center [414, 60] width 764 height 45
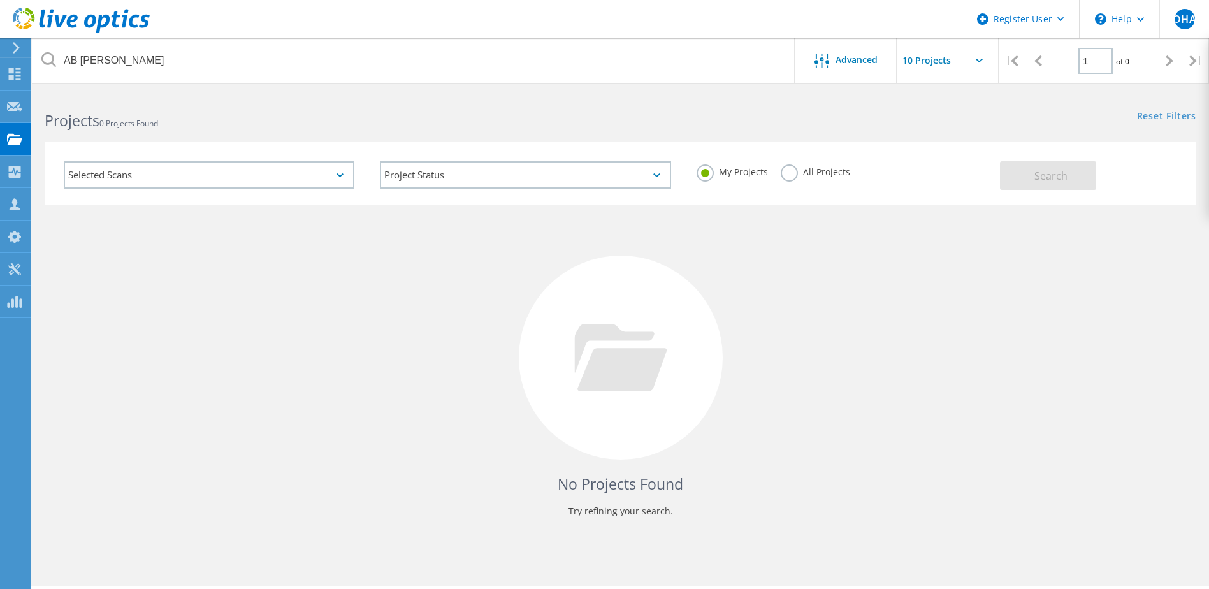
click at [796, 178] on div "All Projects" at bounding box center [815, 173] width 69 height 18
drag, startPoint x: 790, startPoint y: 171, endPoint x: 796, endPoint y: 170, distance: 6.5
click at [790, 171] on label "All Projects" at bounding box center [815, 170] width 69 height 12
click at [0, 0] on input "All Projects" at bounding box center [0, 0] width 0 height 0
click at [1014, 180] on button "Search" at bounding box center [1048, 175] width 96 height 29
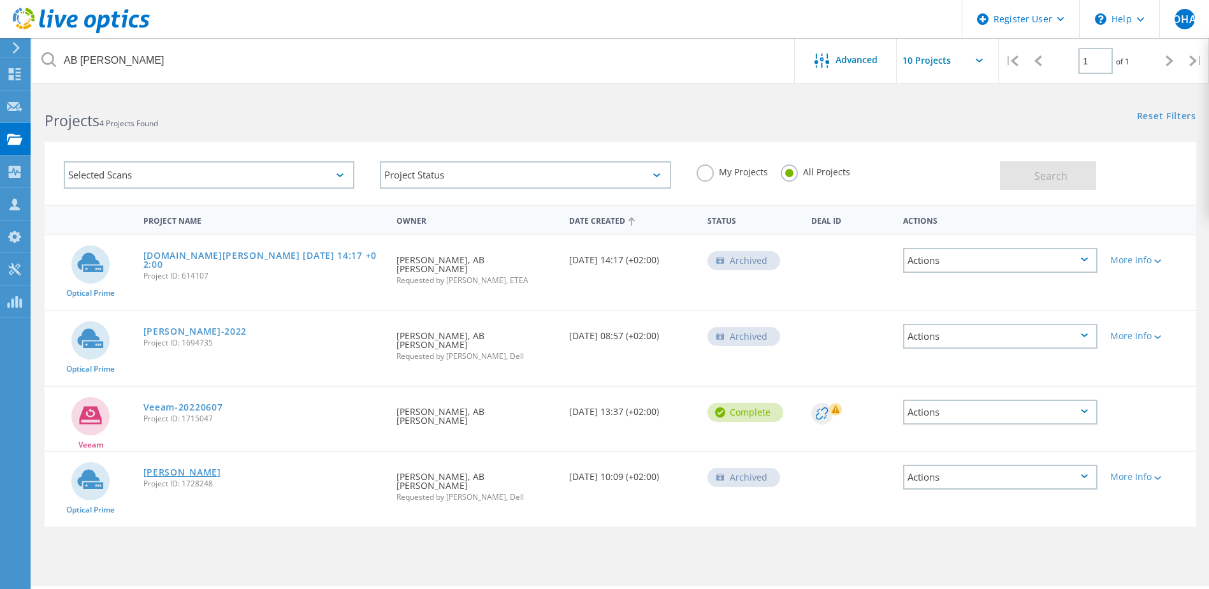
click at [164, 468] on link "[PERSON_NAME]" at bounding box center [182, 472] width 78 height 9
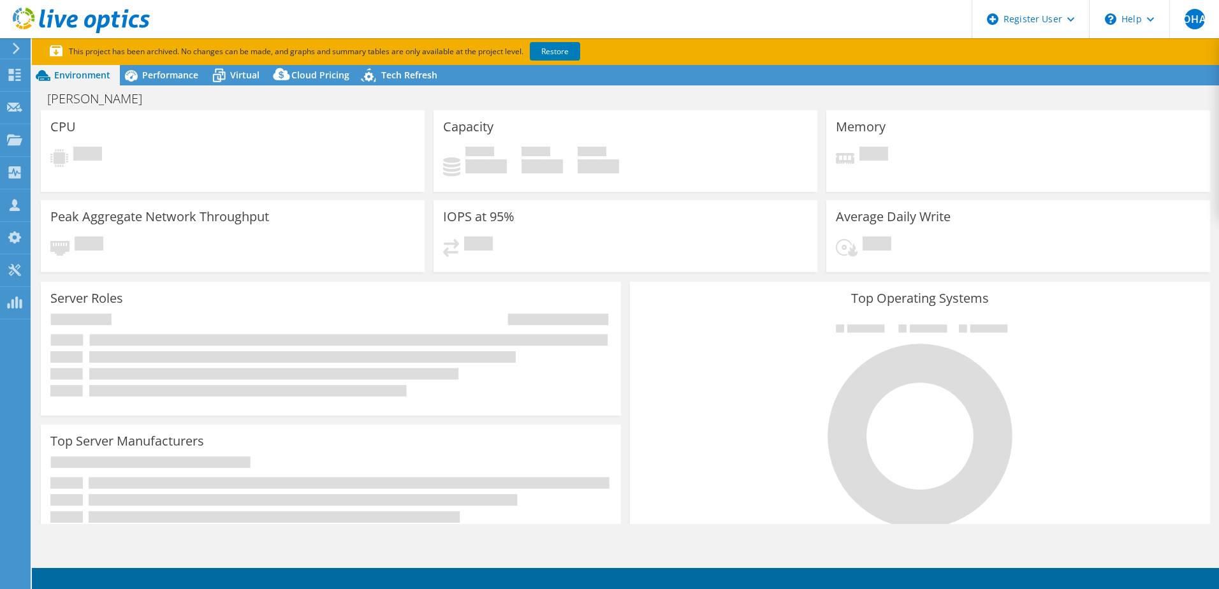
select select "USD"
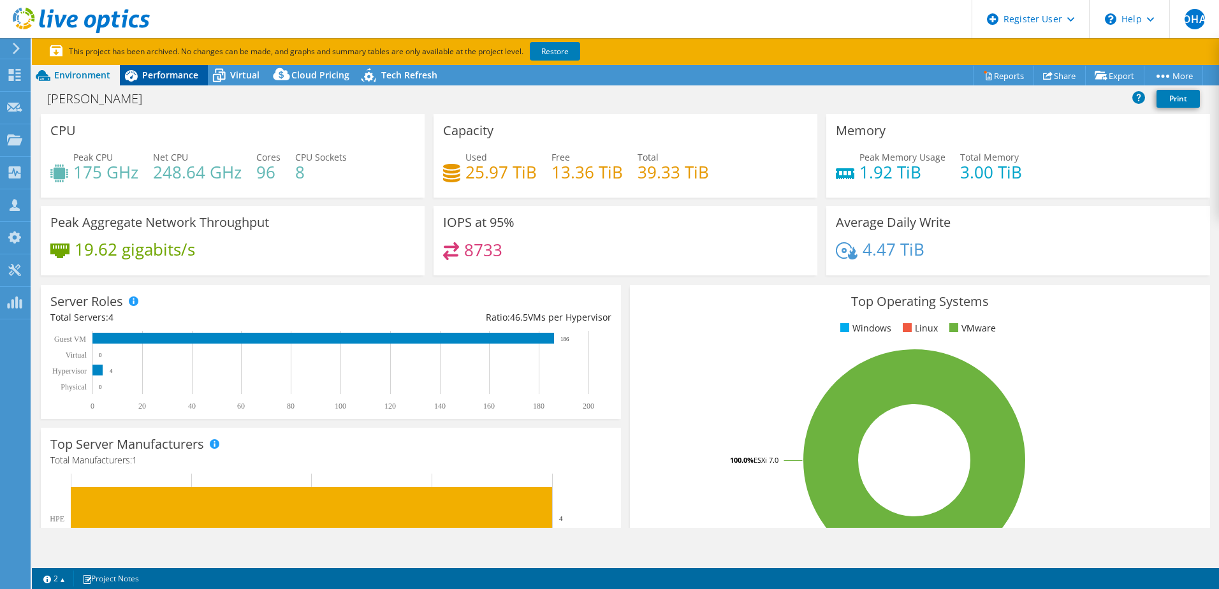
click at [146, 76] on span "Performance" at bounding box center [170, 75] width 56 height 12
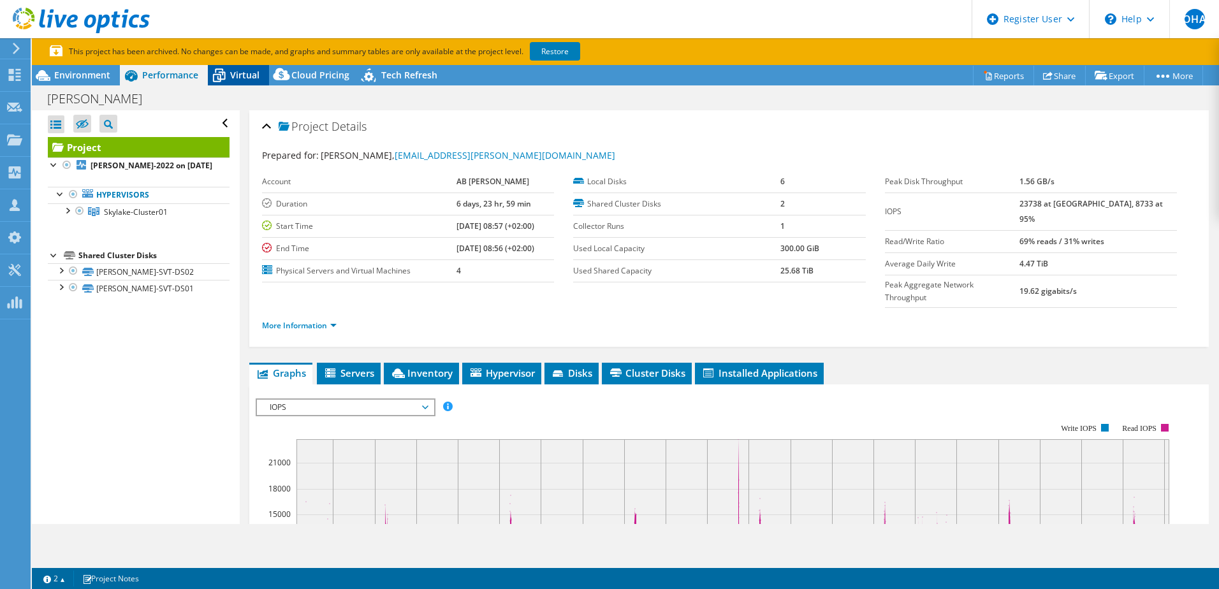
click at [237, 80] on span "Virtual" at bounding box center [244, 75] width 29 height 12
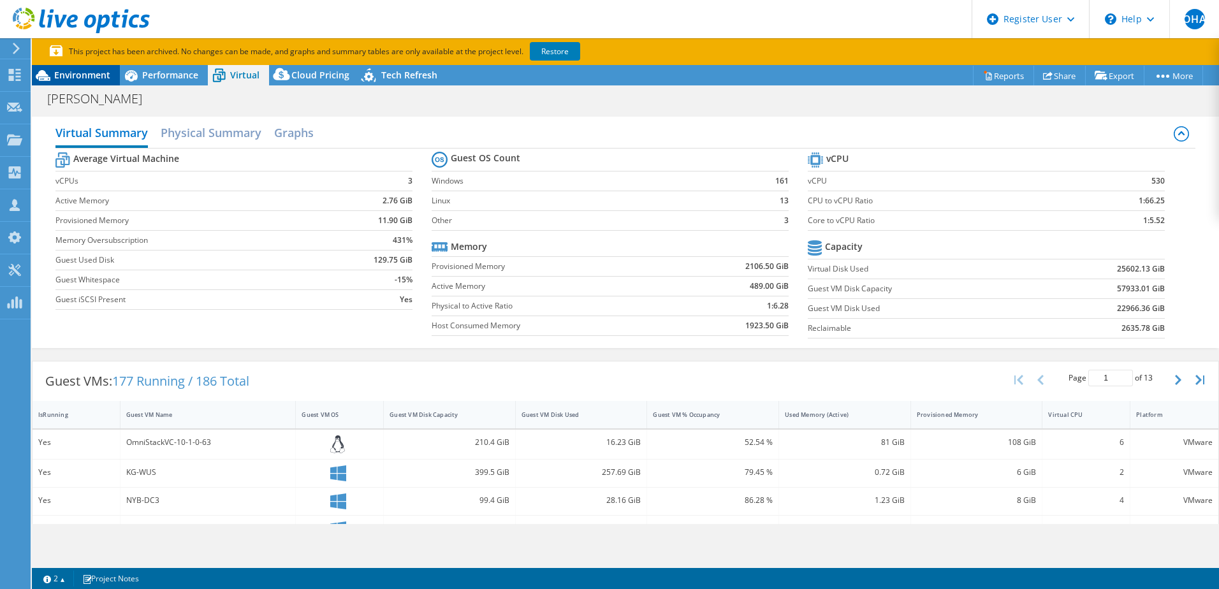
click at [96, 75] on span "Environment" at bounding box center [82, 75] width 56 height 12
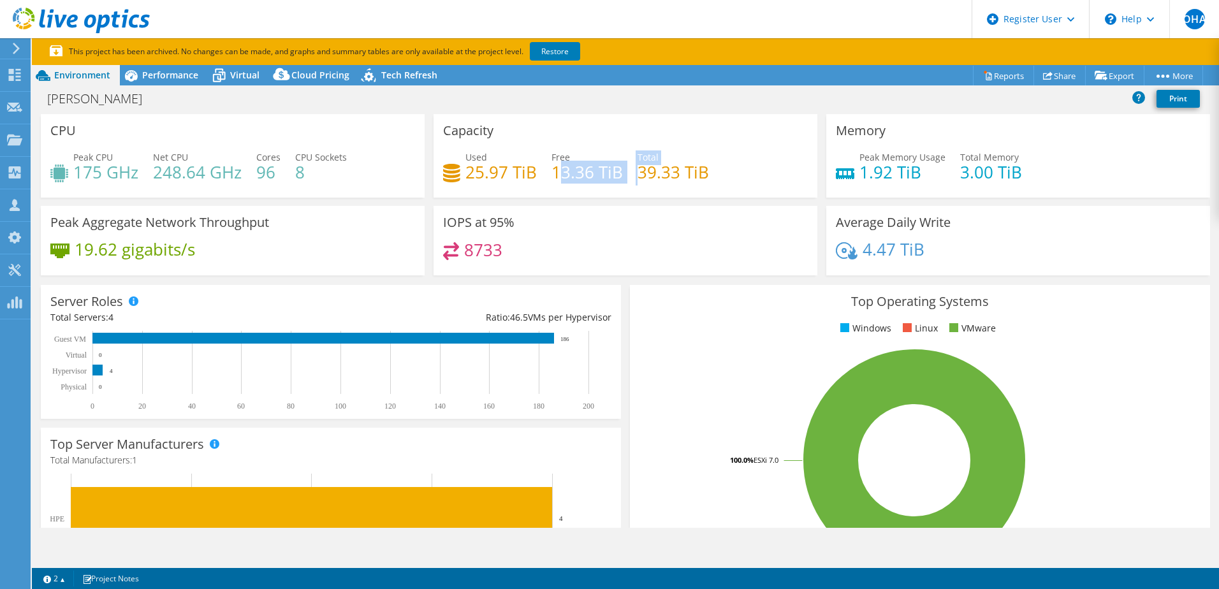
drag, startPoint x: 634, startPoint y: 179, endPoint x: 558, endPoint y: 182, distance: 75.9
click at [558, 182] on div "Used 25.97 TiB Free 13.36 TiB Total 39.33 TiB" at bounding box center [625, 170] width 365 height 41
drag, startPoint x: 558, startPoint y: 182, endPoint x: 539, endPoint y: 183, distance: 19.2
click at [539, 183] on div "Used 25.97 TiB Free 13.36 TiB Total 39.33 TiB" at bounding box center [625, 170] width 365 height 41
drag, startPoint x: 478, startPoint y: 186, endPoint x: 452, endPoint y: 187, distance: 26.1
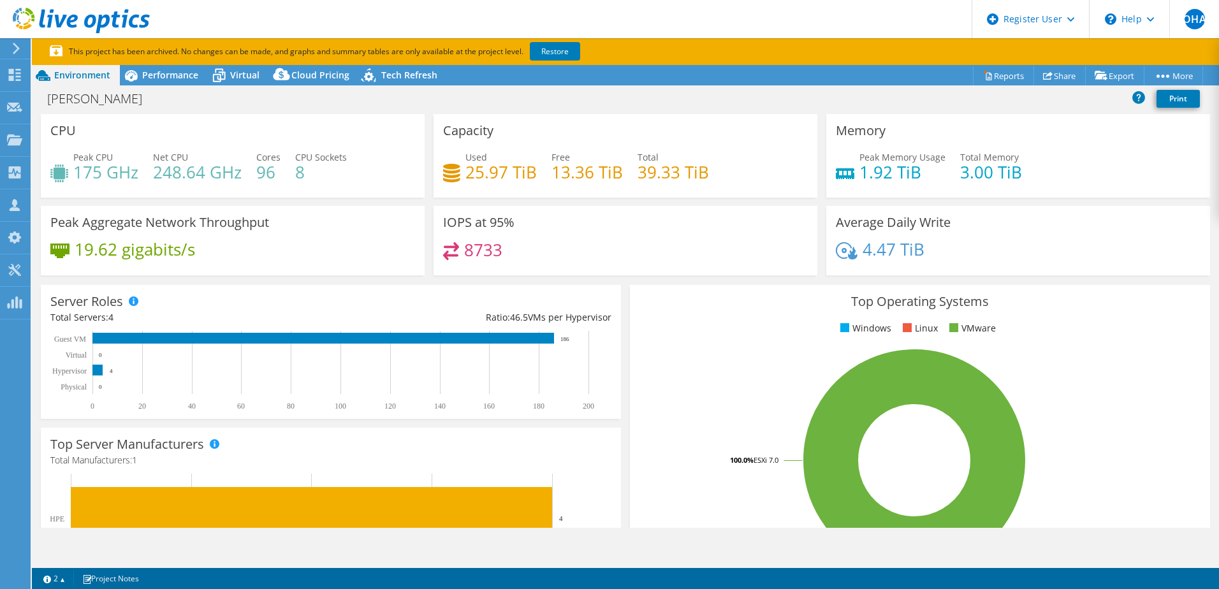
click at [453, 187] on div "Used 25.97 TiB Free 13.36 TiB Total 39.33 TiB" at bounding box center [625, 170] width 365 height 41
drag, startPoint x: 545, startPoint y: 175, endPoint x: 430, endPoint y: 177, distance: 115.4
click at [433, 177] on div "Capacity Used 25.97 TiB Free 13.36 TiB Total 39.33 TiB" at bounding box center [625, 156] width 384 height 84
click at [680, 262] on div "8733" at bounding box center [625, 255] width 365 height 27
